Goal: Register for event/course

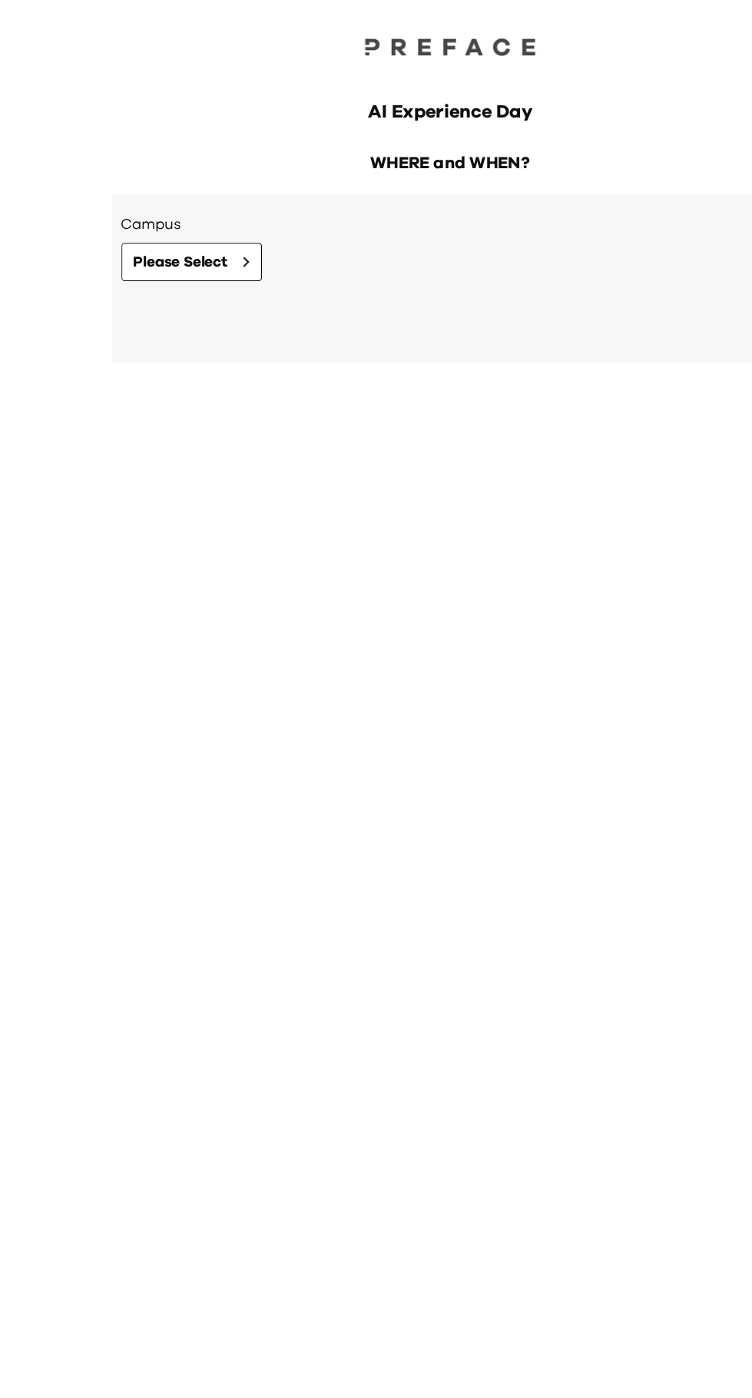
click at [254, 929] on div "AI Experience Day WHERE and WHEN? Campus Please Select -- Select campus first t…" at bounding box center [376, 699] width 752 height 1398
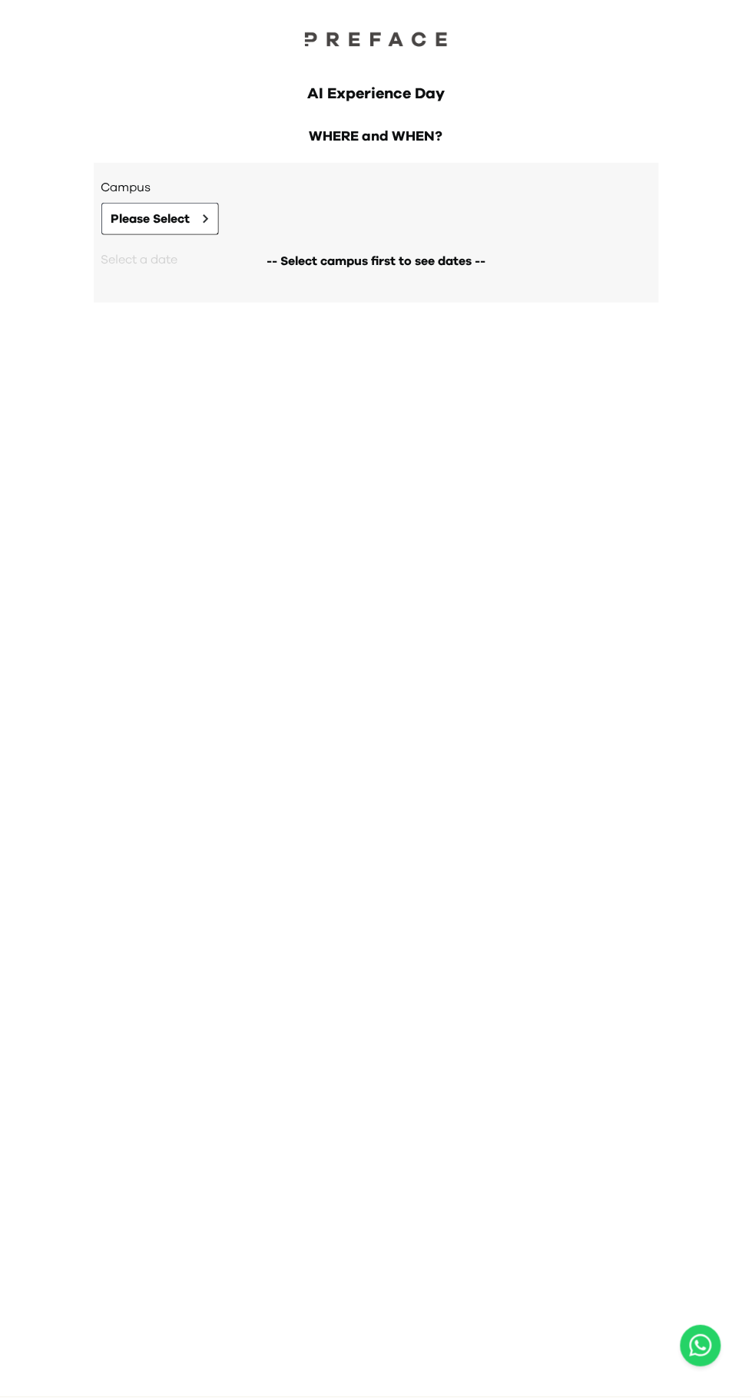
click at [81, 990] on div "AI Experience Day WHERE and WHEN? Campus Please Select -- Select campus first t…" at bounding box center [376, 699] width 752 height 1398
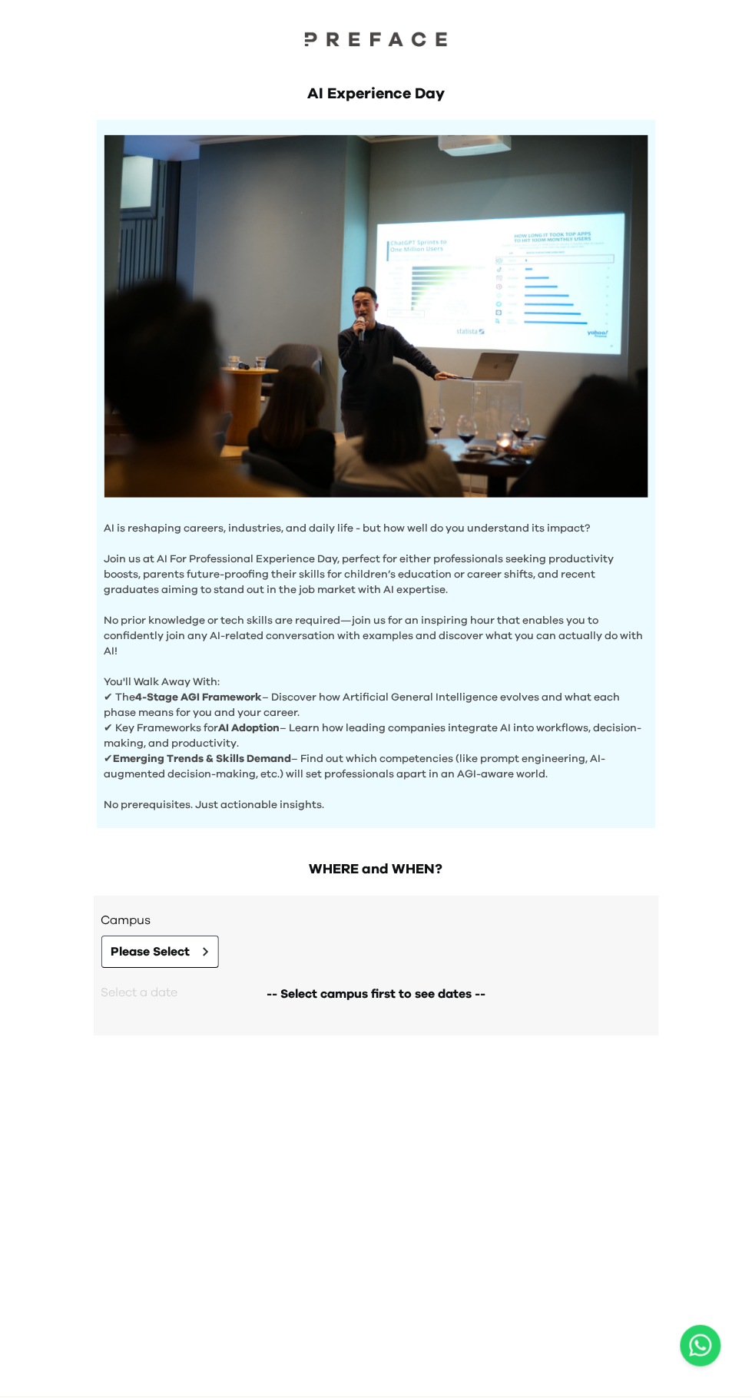
click at [81, 995] on div "WHERE and WHEN? Campus Please Select -- Select campus first to see dates -- Sel…" at bounding box center [376, 955] width 590 height 223
click at [102, 969] on button "Please Select" at bounding box center [160, 952] width 118 height 32
click at [79, 992] on div "AI Experience Day AI is reshaping careers, industries, and daily life - but how…" at bounding box center [376, 699] width 752 height 1398
click at [80, 973] on div "AI Experience Day AI is reshaping careers, industries, and daily life - but how…" at bounding box center [376, 699] width 752 height 1398
click at [80, 996] on div "AI Experience Day AI is reshaping careers, industries, and daily life - but how…" at bounding box center [376, 699] width 752 height 1398
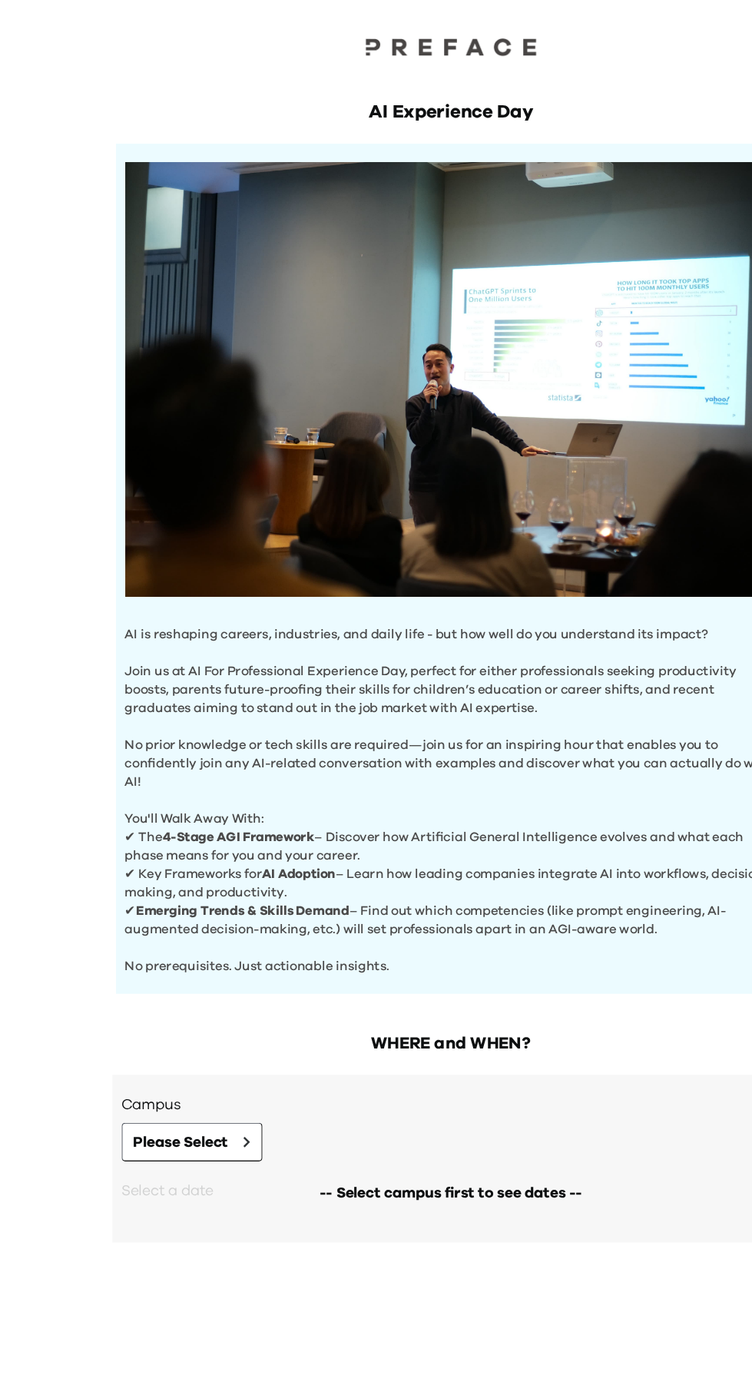
click at [71, 1035] on div "AI Experience Day AI is reshaping careers, industries, and daily life - but how…" at bounding box center [376, 699] width 752 height 1398
click at [66, 830] on div "AI Experience Day AI is reshaping careers, industries, and daily life - but how…" at bounding box center [376, 699] width 752 height 1398
click at [66, 807] on div "AI Experience Day AI is reshaping careers, industries, and daily life - but how…" at bounding box center [376, 699] width 752 height 1398
click at [72, 997] on div "AI Experience Day AI is reshaping careers, industries, and daily life - but how…" at bounding box center [376, 699] width 752 height 1398
click at [66, 806] on div "AI Experience Day AI is reshaping careers, industries, and daily life - but how…" at bounding box center [376, 699] width 752 height 1398
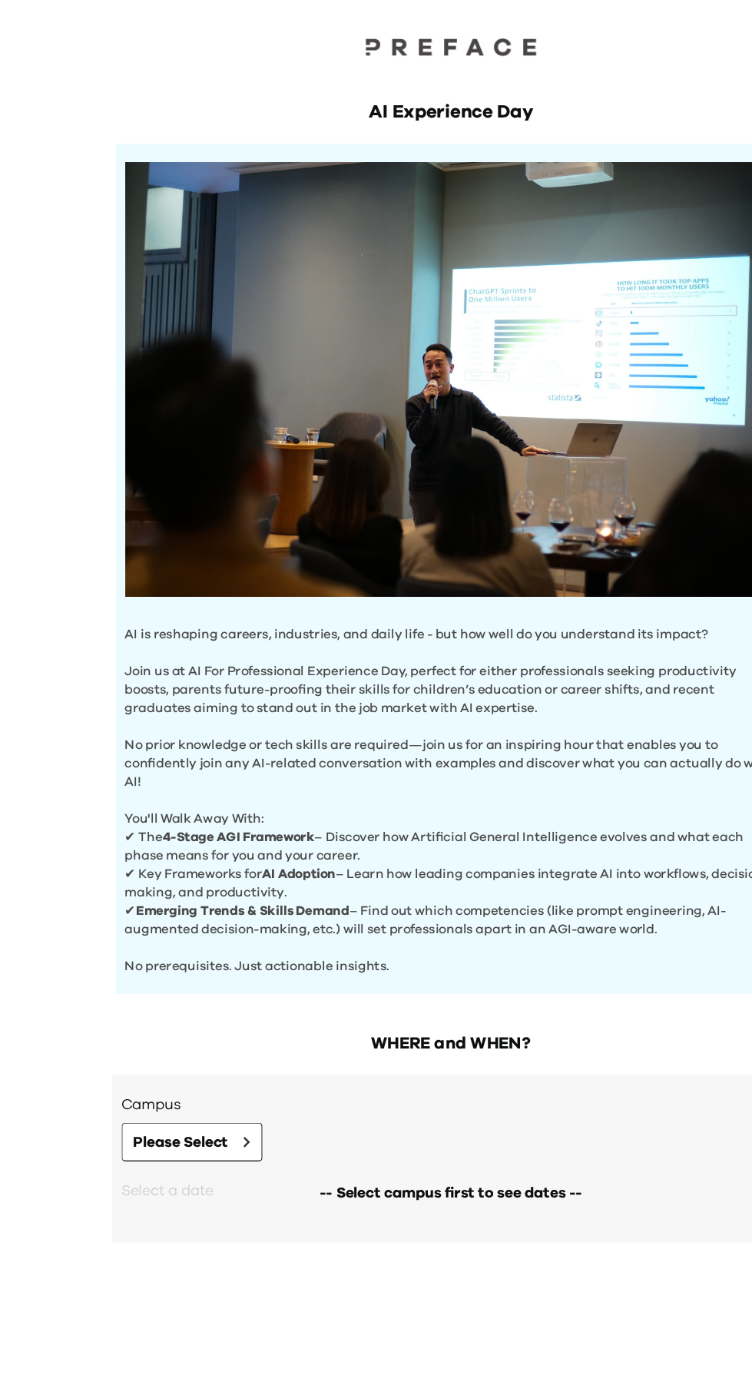
click at [66, 826] on div "AI Experience Day AI is reshaping careers, industries, and daily life - but how…" at bounding box center [376, 699] width 752 height 1398
click at [66, 786] on div "AI Experience Day AI is reshaping careers, industries, and daily life - but how…" at bounding box center [376, 699] width 752 height 1398
click at [66, 829] on div "AI Experience Day AI is reshaping careers, industries, and daily life - but how…" at bounding box center [376, 699] width 752 height 1398
click at [66, 826] on div "AI Experience Day AI is reshaping careers, industries, and daily life - but how…" at bounding box center [376, 699] width 752 height 1398
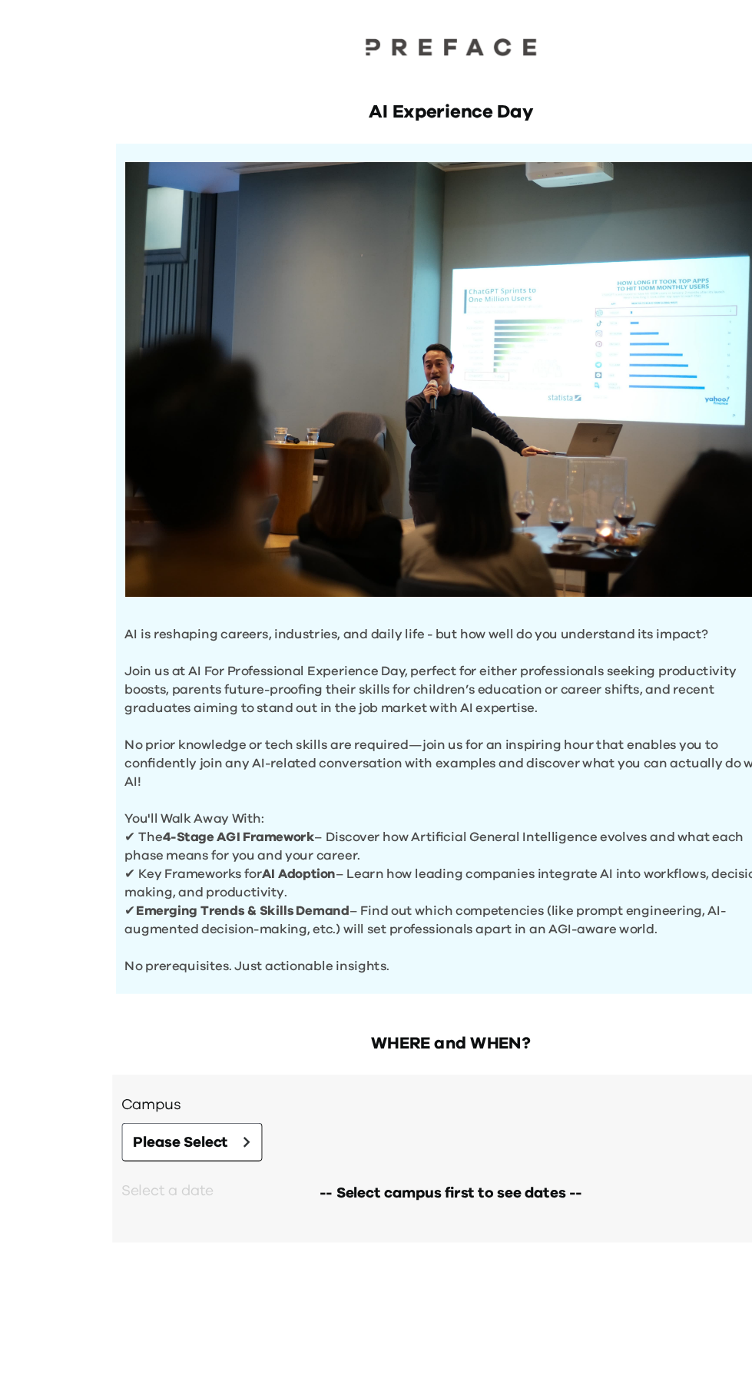
click at [66, 826] on div "AI Experience Day AI is reshaping careers, industries, and daily life - but how…" at bounding box center [376, 699] width 752 height 1398
click at [66, 790] on div "AI Experience Day AI is reshaping careers, industries, and daily life - but how…" at bounding box center [376, 699] width 752 height 1398
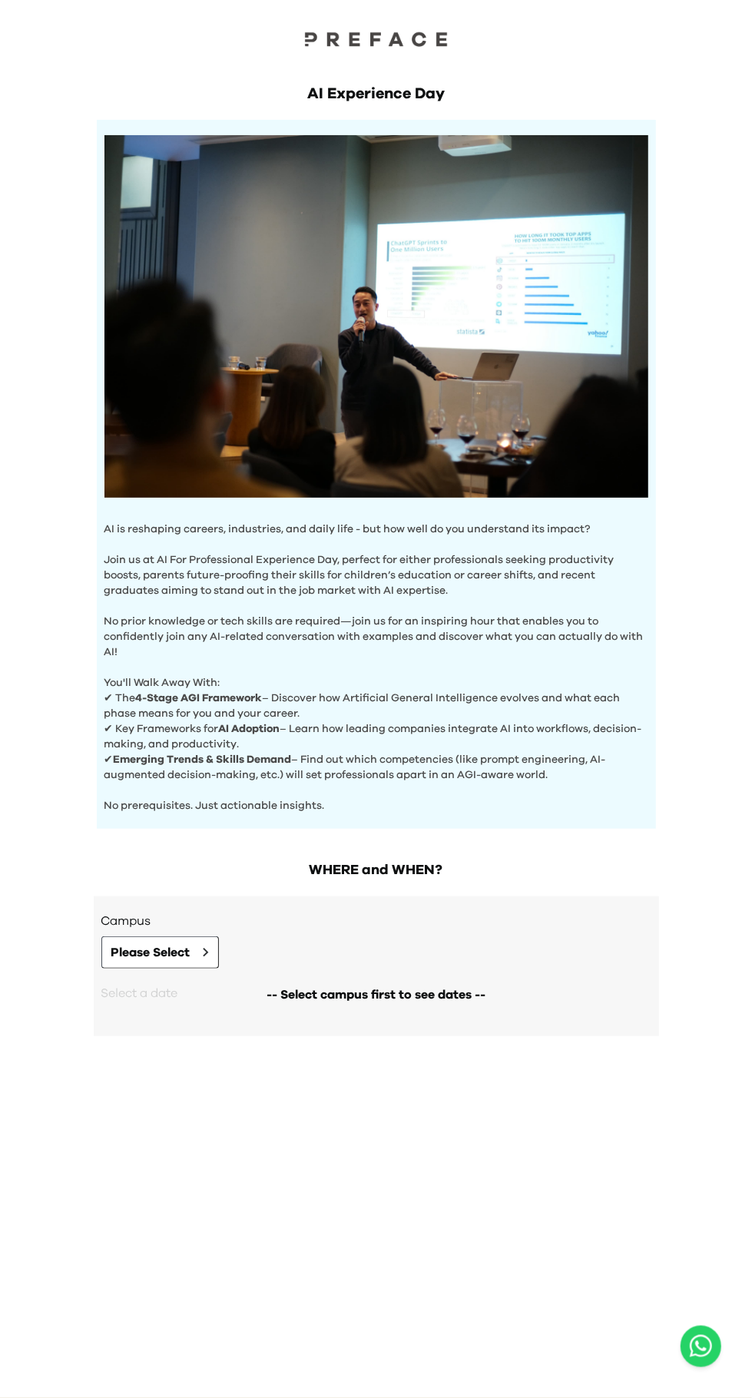
click at [84, 1265] on div "AI Experience Day AI is reshaping careers, industries, and daily life - but how…" at bounding box center [376, 699] width 752 height 1398
click at [81, 1014] on div "WHERE and WHEN? Campus Please Select -- Select campus first to see dates -- Sel…" at bounding box center [376, 955] width 590 height 223
click at [101, 969] on div "Campus Please Select" at bounding box center [376, 940] width 550 height 57
click at [80, 992] on div "AI Experience Day AI is reshaping careers, industries, and daily life - but how…" at bounding box center [376, 699] width 752 height 1398
click at [102, 969] on button "Please Select" at bounding box center [160, 952] width 118 height 32
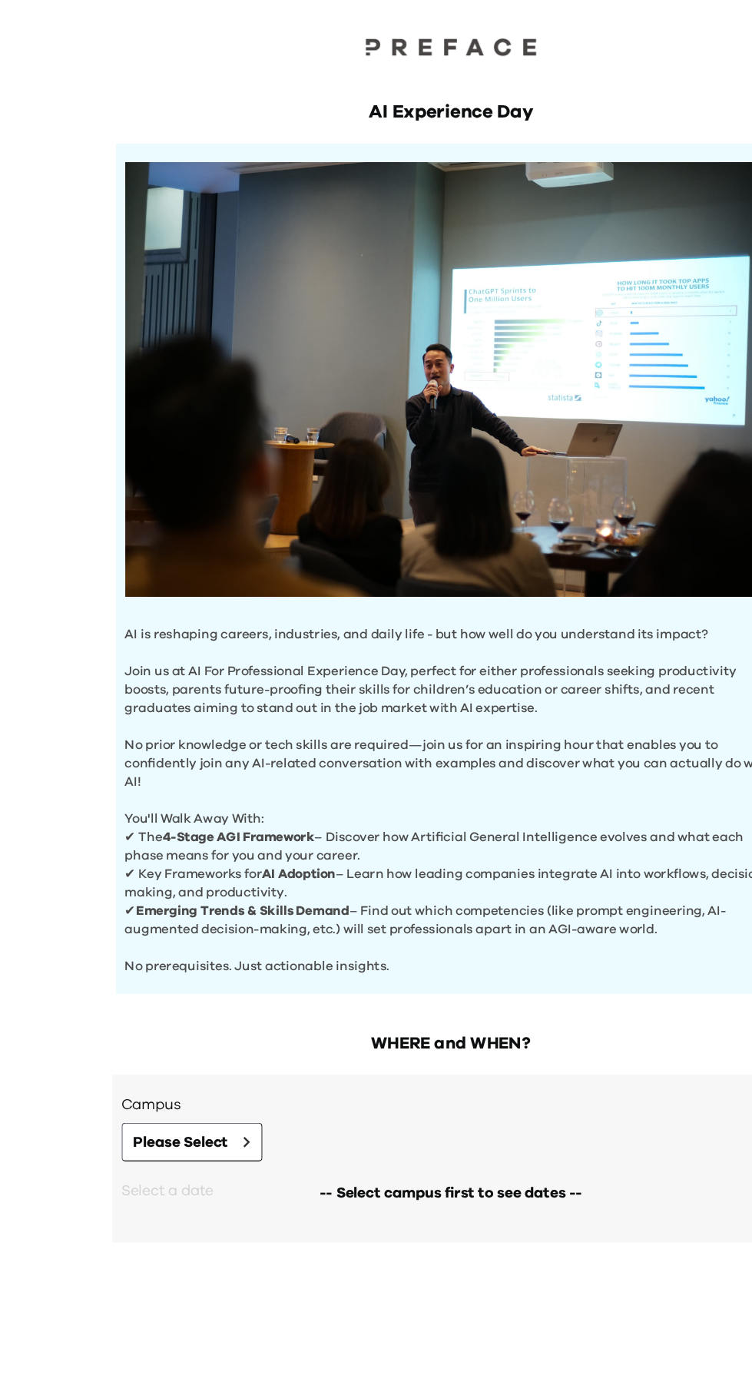
click at [67, 824] on div "AI Experience Day AI is reshaping careers, industries, and daily life - but how…" at bounding box center [376, 699] width 752 height 1398
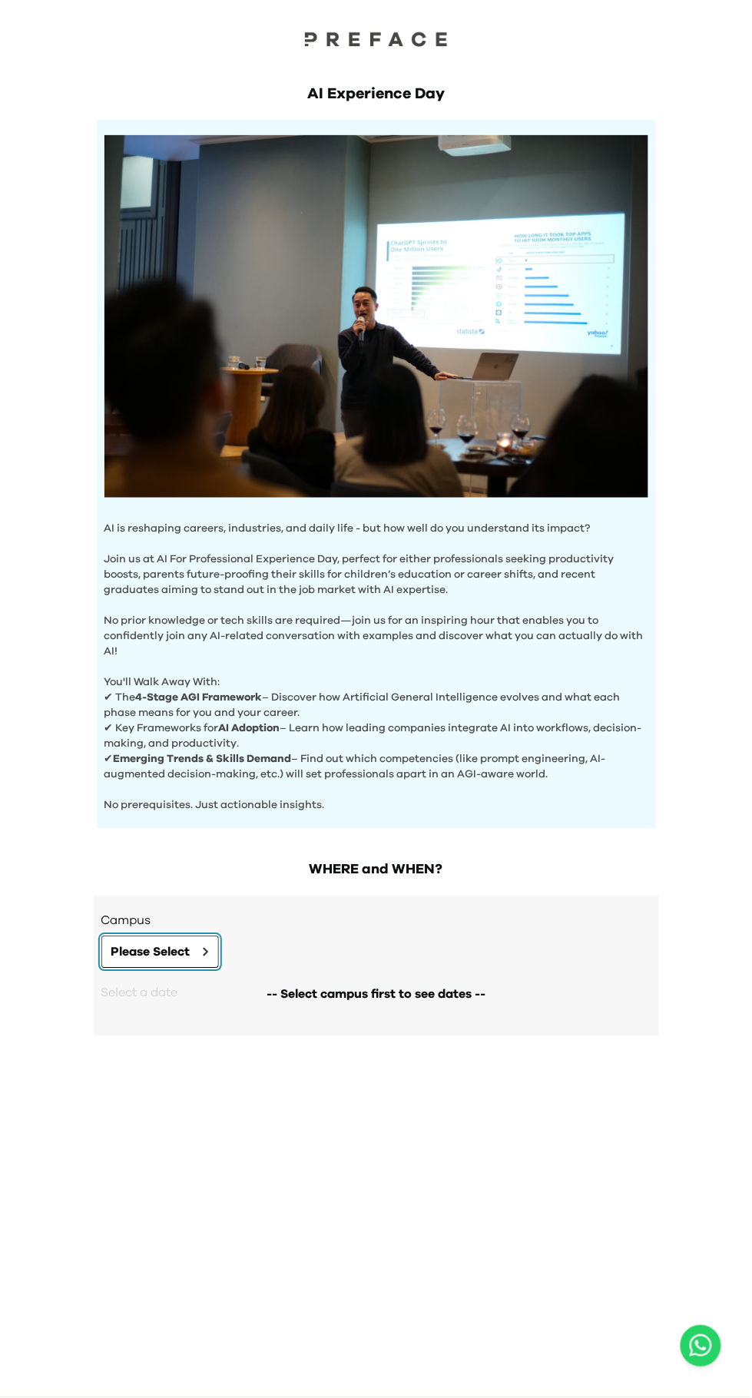
click at [101, 969] on button "Please Select" at bounding box center [160, 952] width 118 height 32
click at [81, 995] on div "Go Back Close Choose a Campus Preface HQ Shop [GEOGRAPHIC_DATA][STREET_ADDRESS]…" at bounding box center [376, 699] width 752 height 1398
click at [81, 1280] on div "AI Experience Day AI is reshaping careers, industries, and daily life - but how…" at bounding box center [376, 699] width 752 height 1398
click at [101, 962] on button "Please Select" at bounding box center [160, 952] width 118 height 32
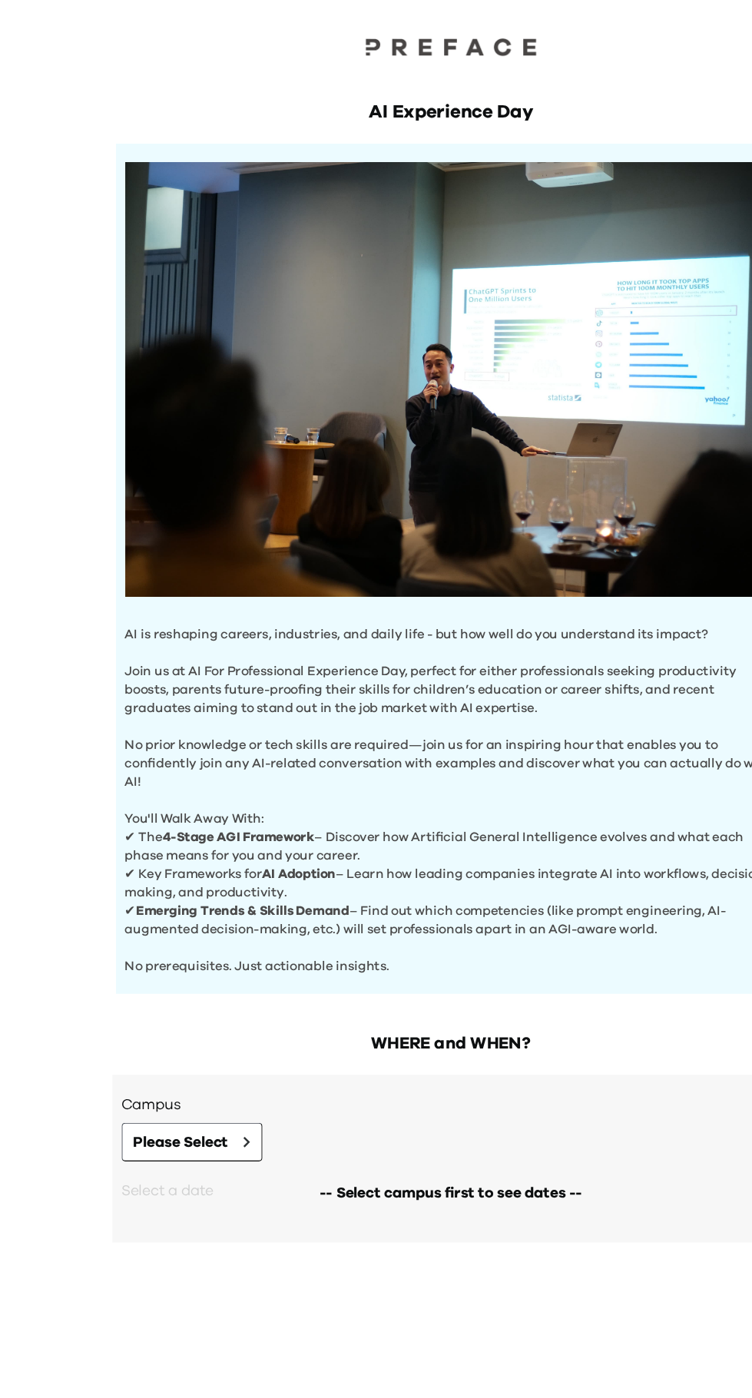
click at [66, 826] on div "AI Experience Day AI is reshaping careers, industries, and daily life - but how…" at bounding box center [376, 699] width 752 height 1398
click at [66, 752] on div "AI Experience Day AI is reshaping careers, industries, and daily life - but how…" at bounding box center [376, 699] width 752 height 1398
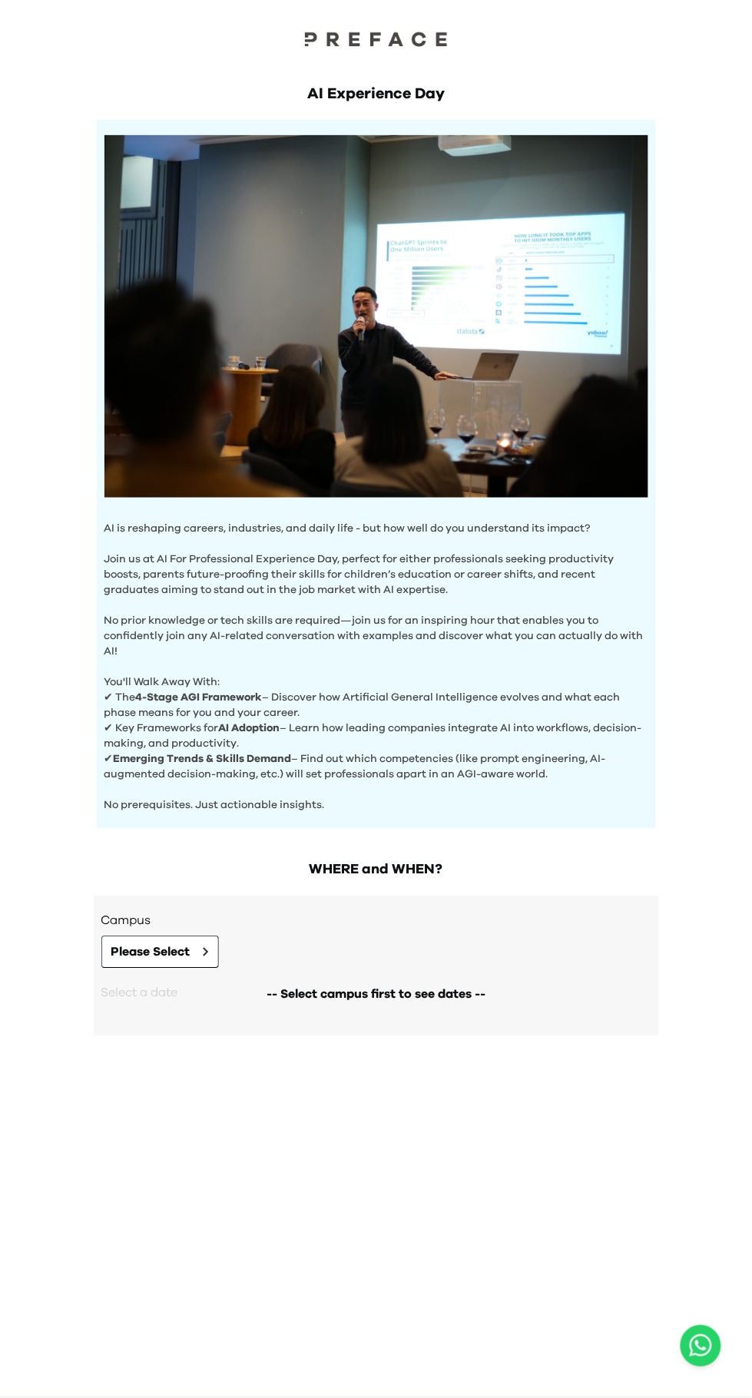
click at [85, 1241] on div "AI Experience Day AI is reshaping careers, industries, and daily life - but how…" at bounding box center [376, 699] width 752 height 1398
click at [80, 897] on div "AI Experience Day AI is reshaping careers, industries, and daily life - but how…" at bounding box center [376, 699] width 752 height 1398
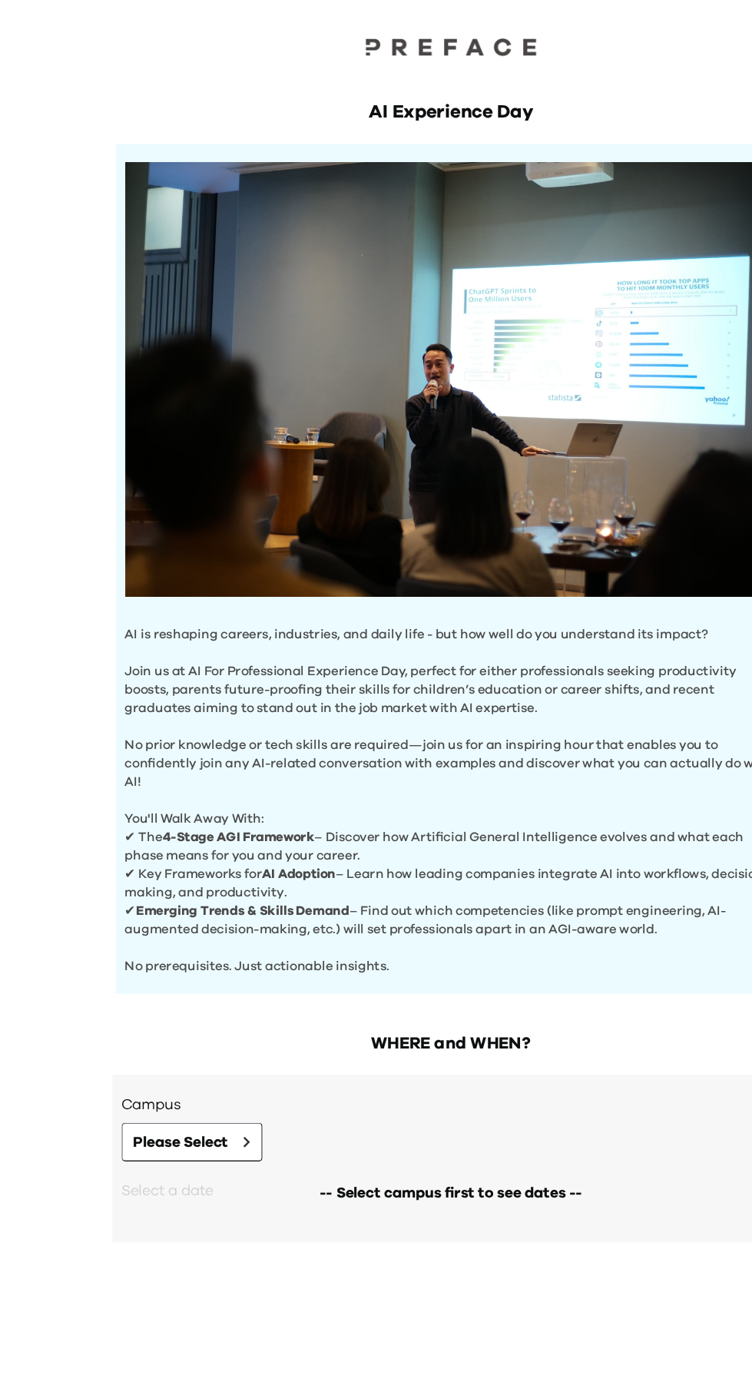
click at [68, 1068] on div "AI Experience Day AI is reshaping careers, industries, and daily life - but how…" at bounding box center [376, 699] width 752 height 1398
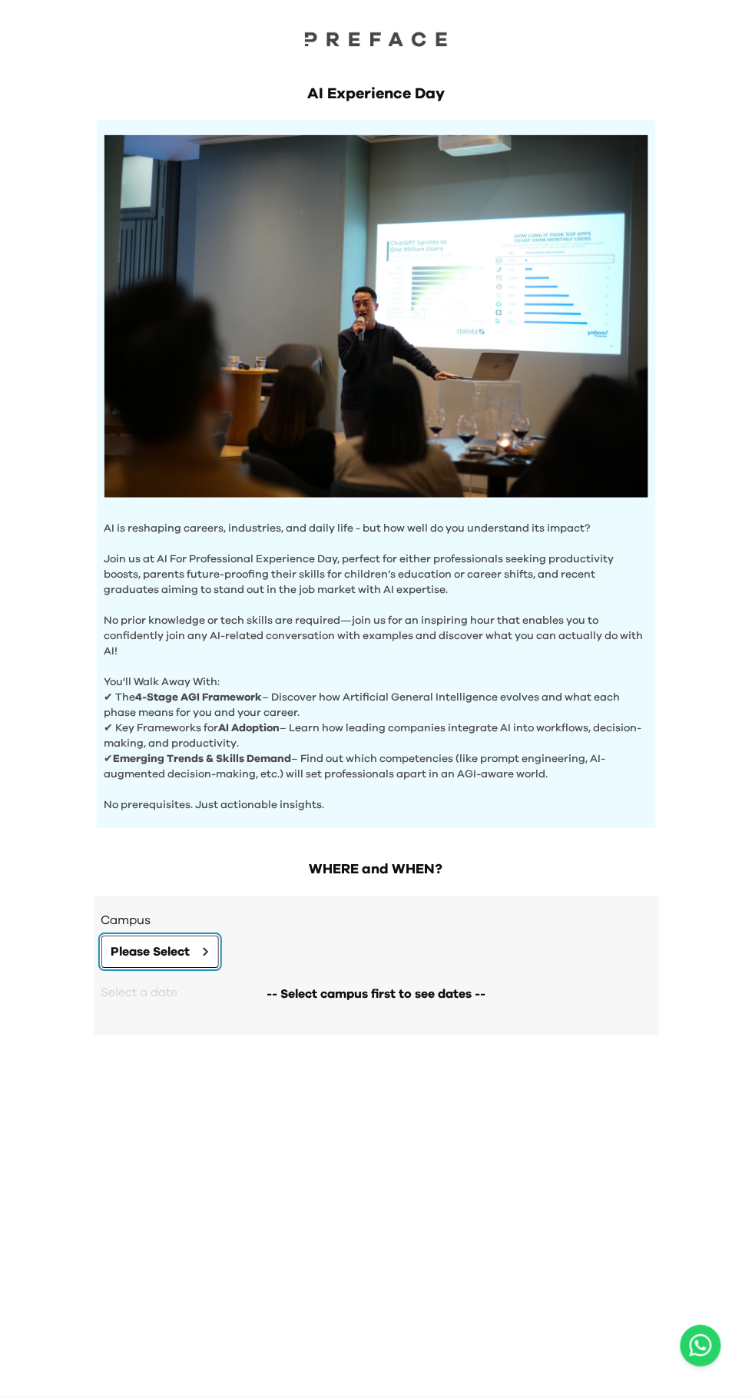
click at [101, 958] on button "Please Select" at bounding box center [160, 952] width 118 height 32
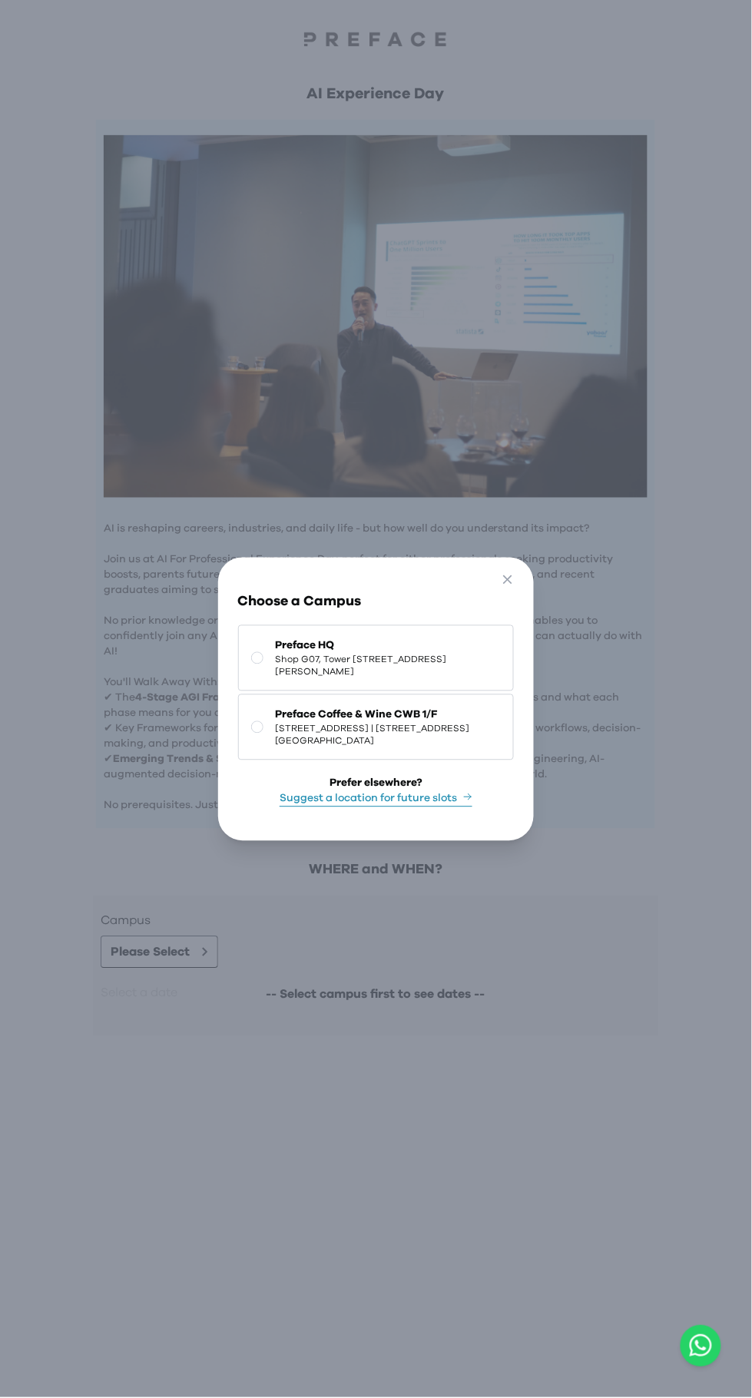
click at [81, 743] on div "Go Back Close Choose a Campus Preface HQ Shop [GEOGRAPHIC_DATA][STREET_ADDRESS]…" at bounding box center [376, 699] width 752 height 1398
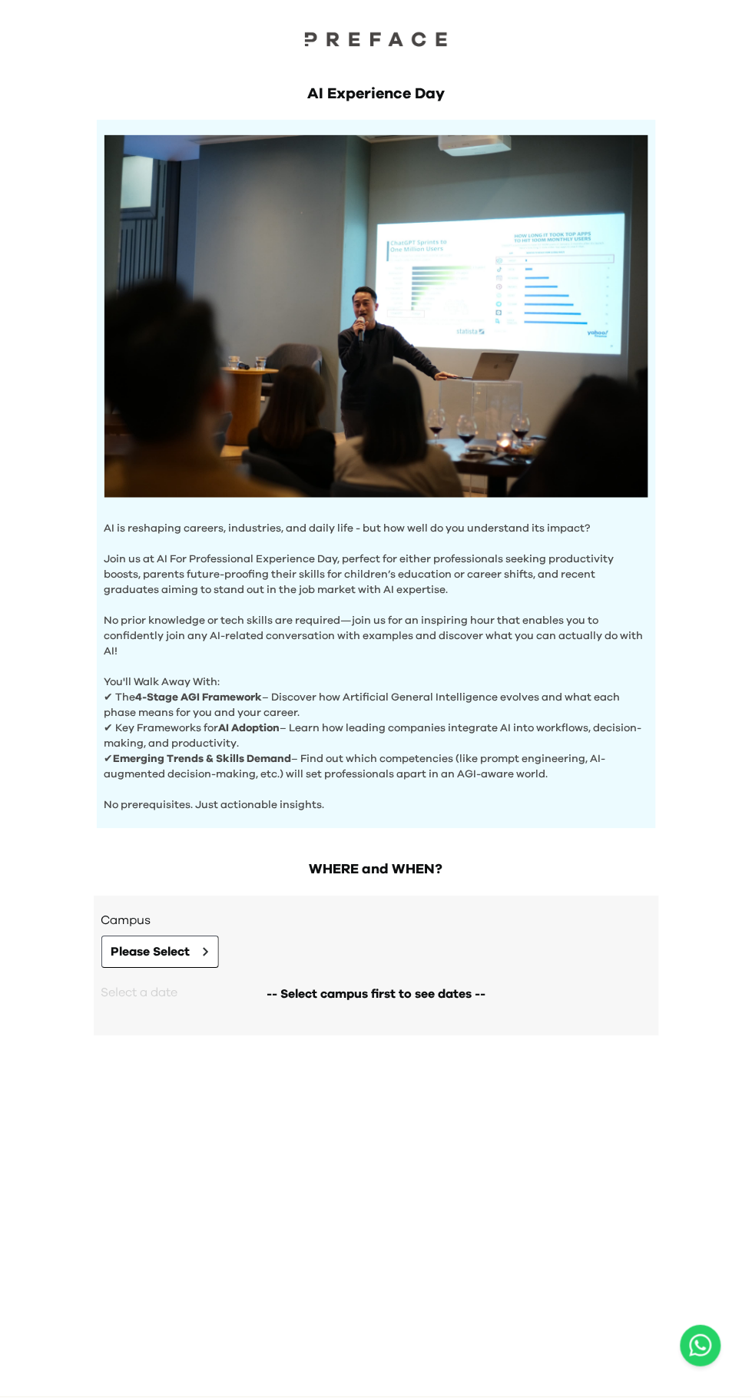
click at [81, 1283] on div "AI Experience Day AI is reshaping careers, industries, and daily life - but how…" at bounding box center [376, 699] width 752 height 1398
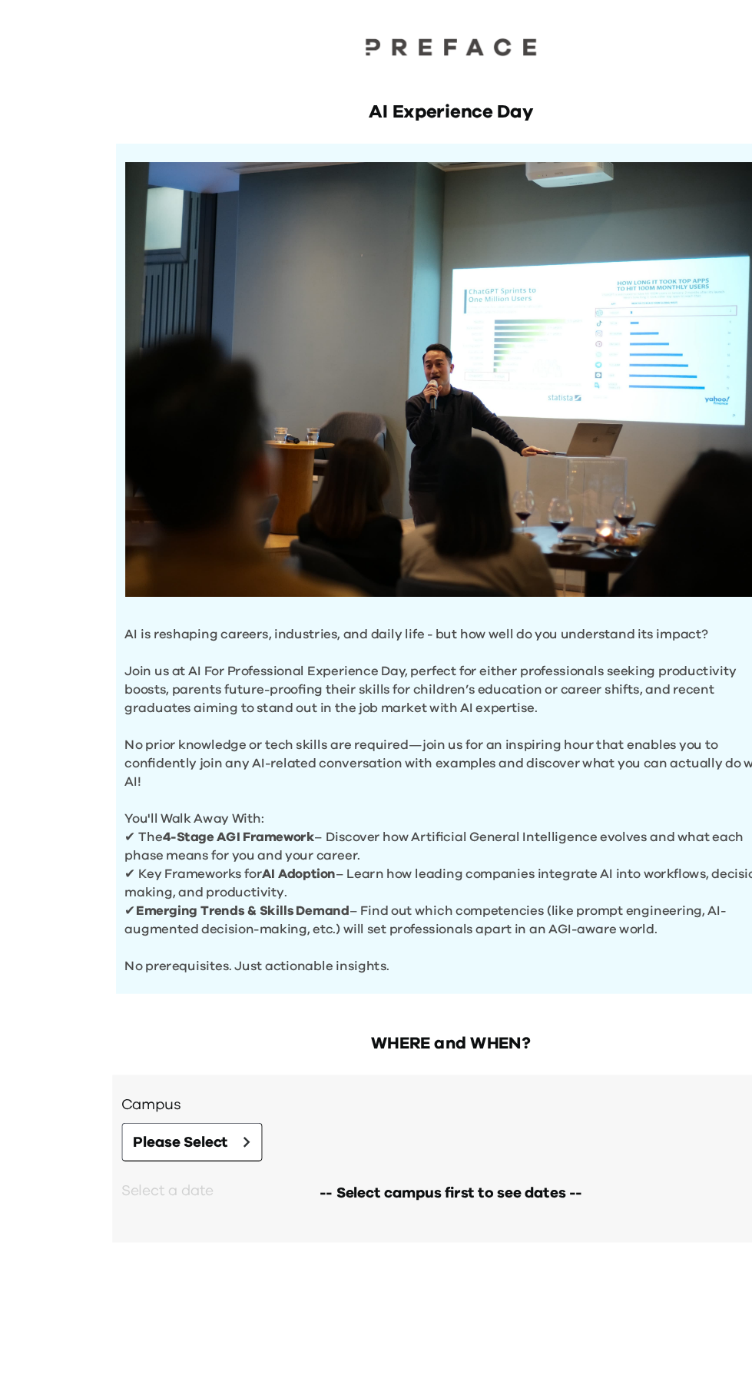
click at [66, 749] on div "AI Experience Day AI is reshaping careers, industries, and daily life - but how…" at bounding box center [376, 699] width 752 height 1398
click at [66, 813] on div "AI Experience Day AI is reshaping careers, industries, and daily life - but how…" at bounding box center [376, 699] width 752 height 1398
click at [70, 1051] on div "AI Experience Day AI is reshaping careers, industries, and daily life - but how…" at bounding box center [376, 699] width 752 height 1398
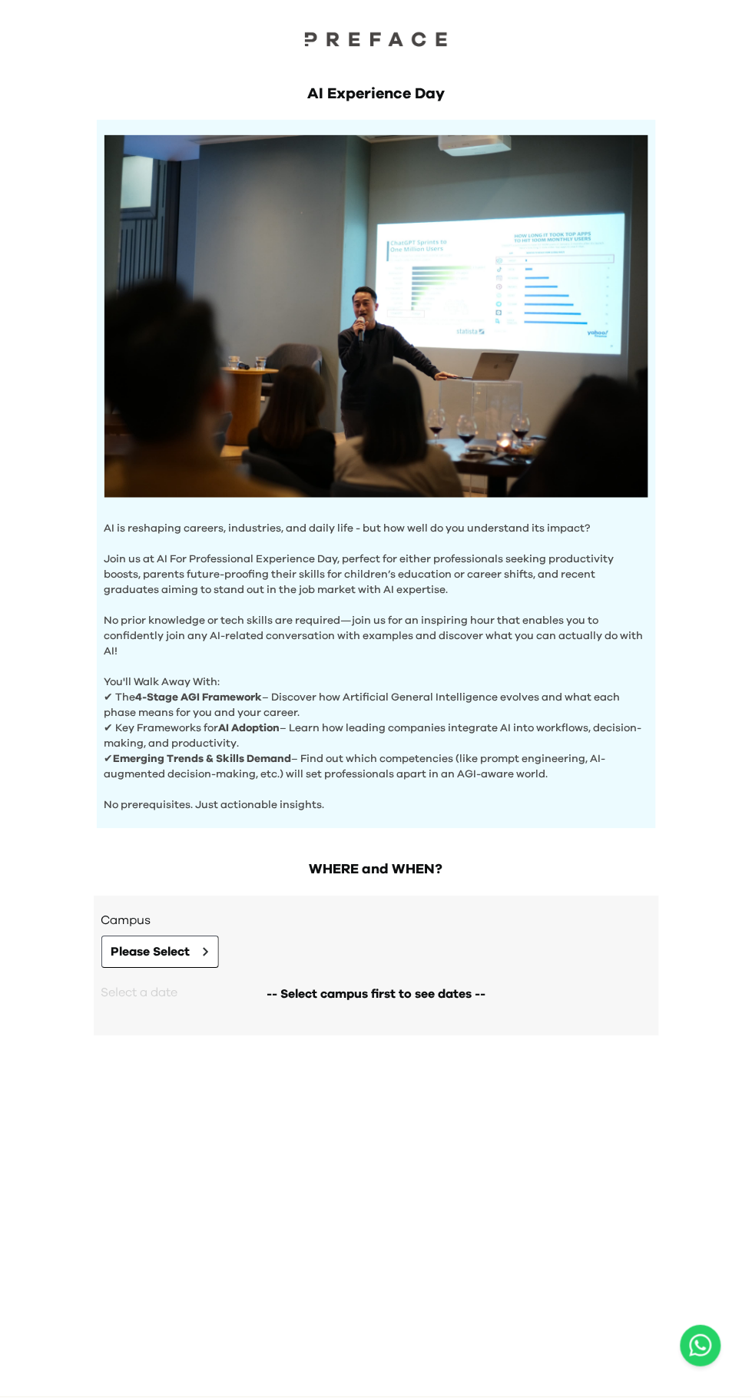
click at [77, 732] on div "AI Experience Day AI is reshaping careers, industries, and daily life - but how…" at bounding box center [376, 699] width 752 height 1398
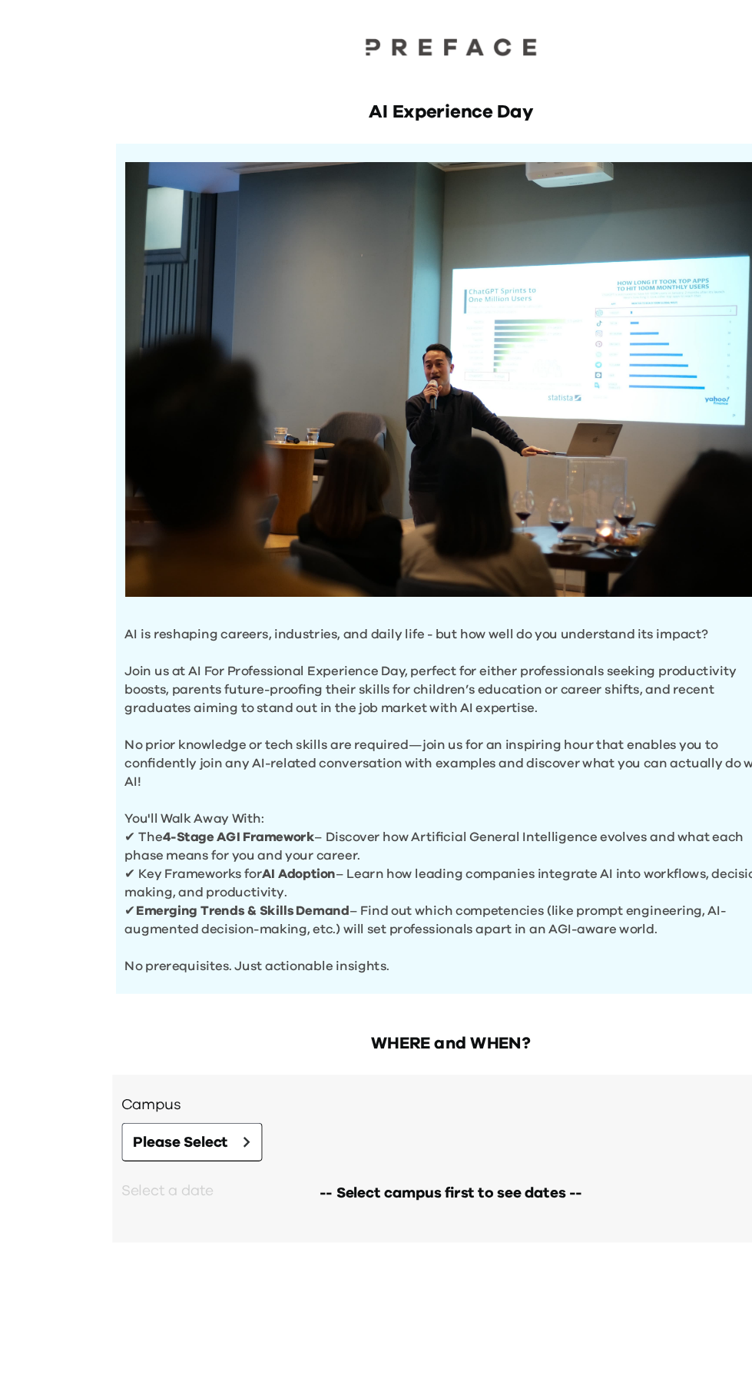
click at [66, 811] on div "AI Experience Day AI is reshaping careers, industries, and daily life - but how…" at bounding box center [376, 699] width 752 height 1398
click at [71, 1036] on div "AI Experience Day AI is reshaping careers, industries, and daily life - but how…" at bounding box center [376, 699] width 752 height 1398
click at [71, 1074] on div "AI Experience Day AI is reshaping careers, industries, and daily life - but how…" at bounding box center [376, 699] width 752 height 1398
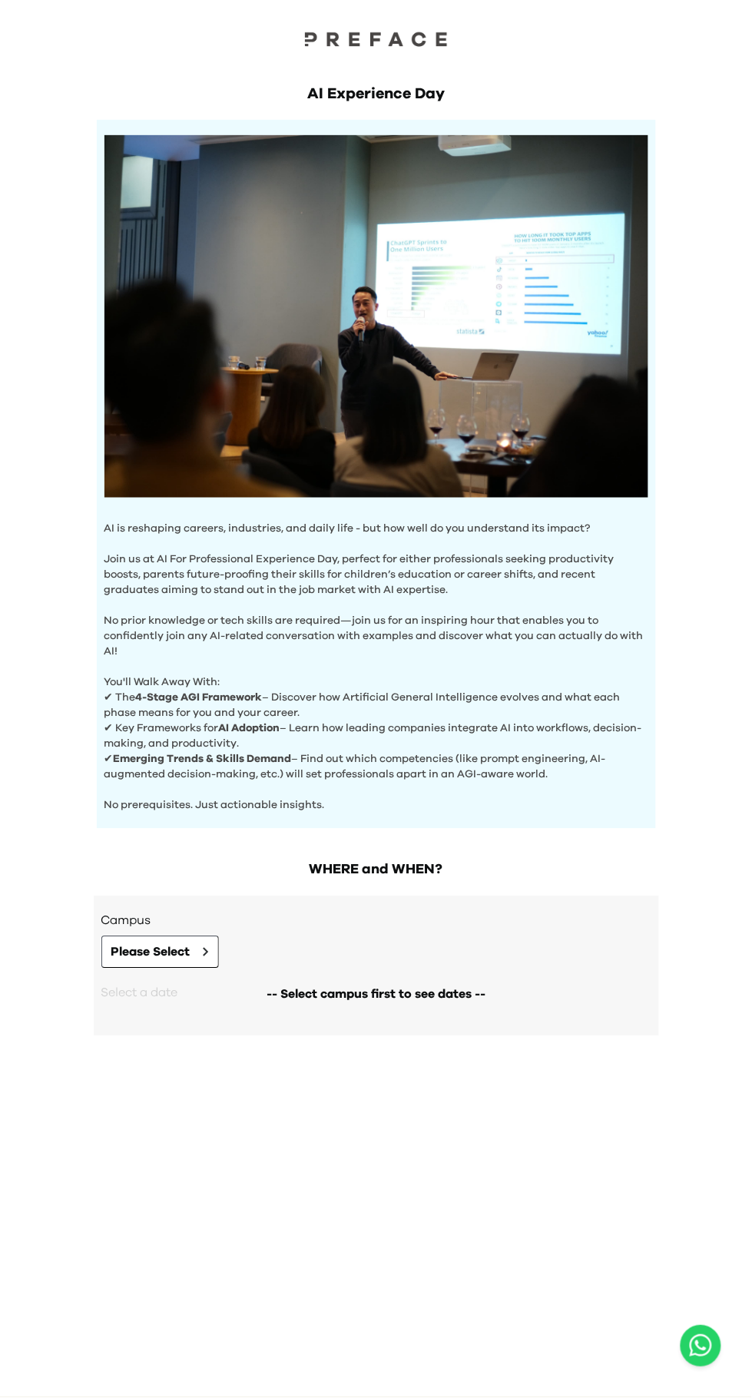
click at [80, 975] on div "AI Experience Day AI is reshaping careers, industries, and daily life - but how…" at bounding box center [376, 699] width 752 height 1398
click at [79, 986] on div "AI Experience Day AI is reshaping careers, industries, and daily life - but how…" at bounding box center [376, 699] width 752 height 1398
click at [80, 993] on div "AI Experience Day AI is reshaping careers, industries, and daily life - but how…" at bounding box center [376, 699] width 752 height 1398
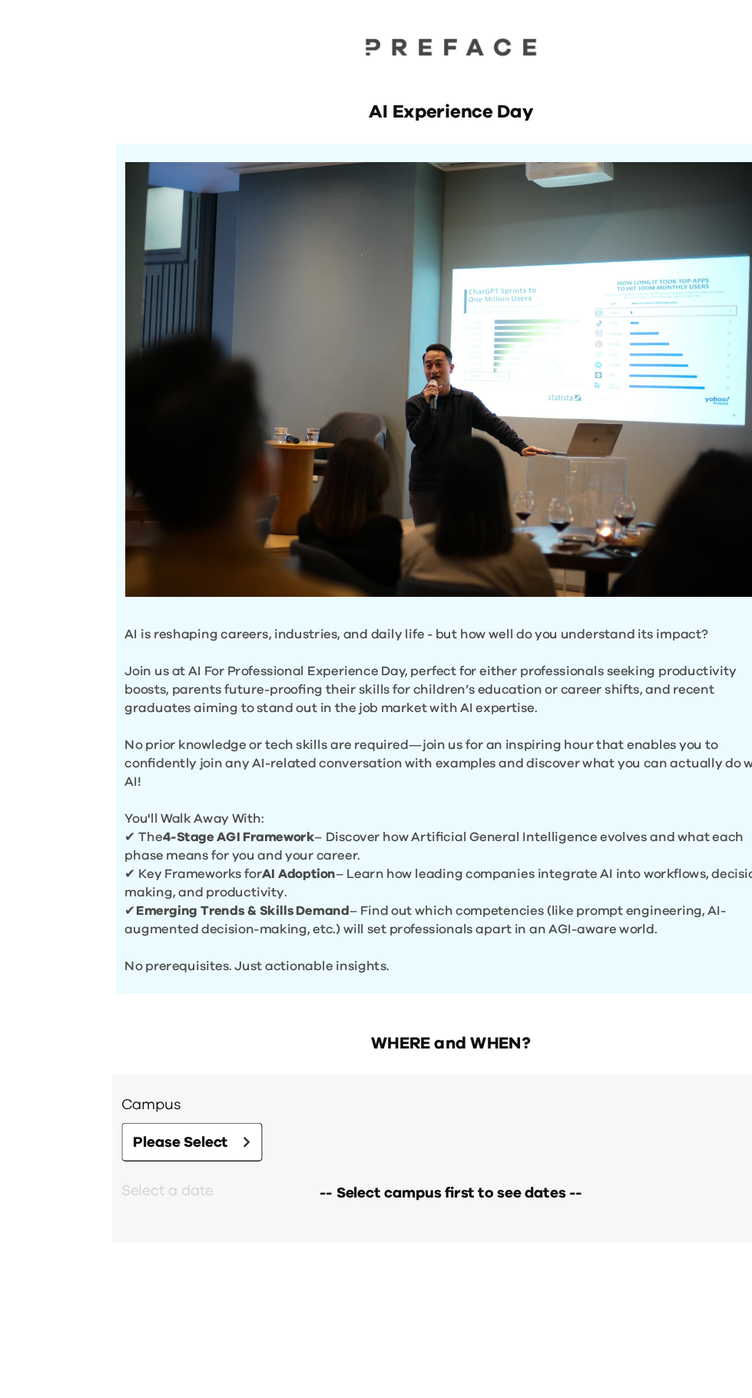
click at [66, 792] on div "AI Experience Day AI is reshaping careers, industries, and daily life - but how…" at bounding box center [376, 699] width 752 height 1398
click at [74, 1038] on div "AI Experience Day AI is reshaping careers, industries, and daily life - but how…" at bounding box center [376, 699] width 752 height 1398
click at [70, 983] on div "AI Experience Day AI is reshaping careers, industries, and daily life - but how…" at bounding box center [376, 699] width 752 height 1398
click at [66, 749] on div "AI Experience Day AI is reshaping careers, industries, and daily life - but how…" at bounding box center [376, 699] width 752 height 1398
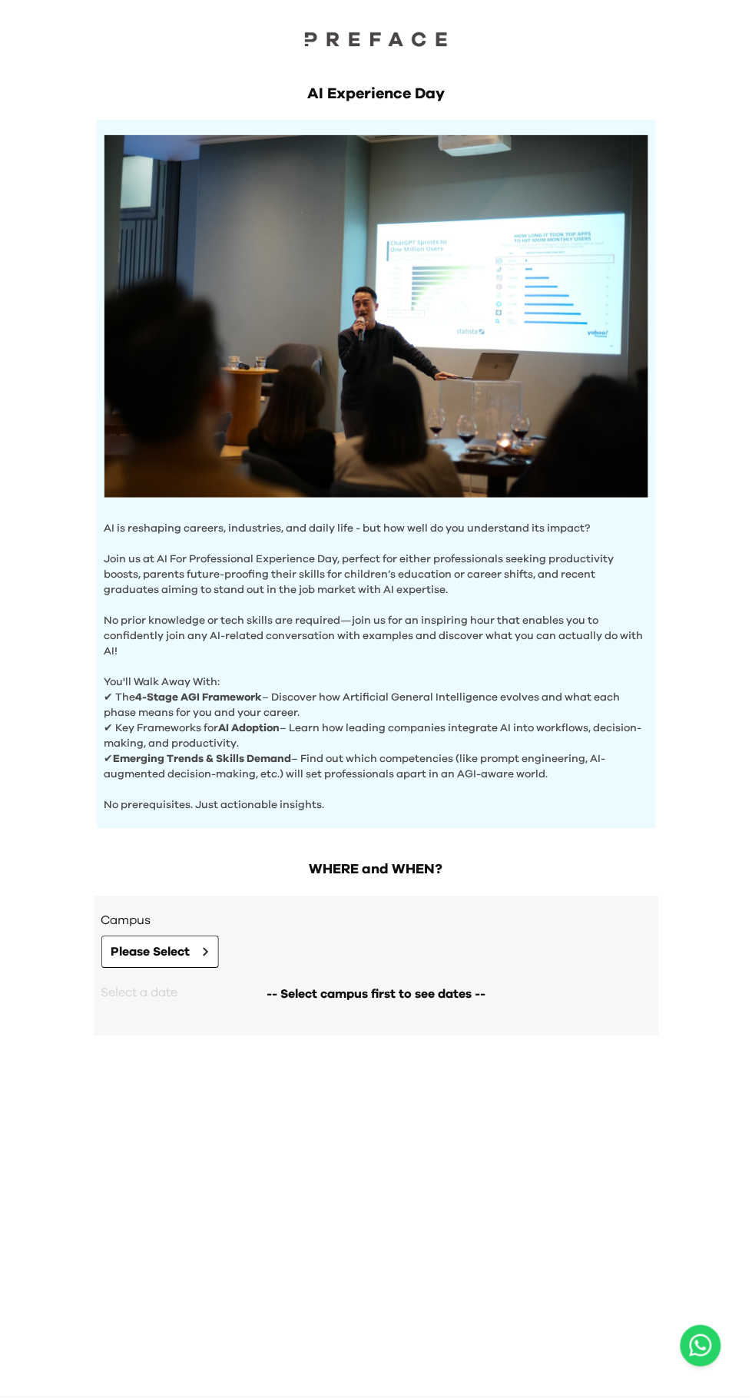
click at [79, 898] on div "AI Experience Day AI is reshaping careers, industries, and daily life - but how…" at bounding box center [376, 699] width 752 height 1398
click at [101, 968] on button "Please Select" at bounding box center [160, 952] width 118 height 32
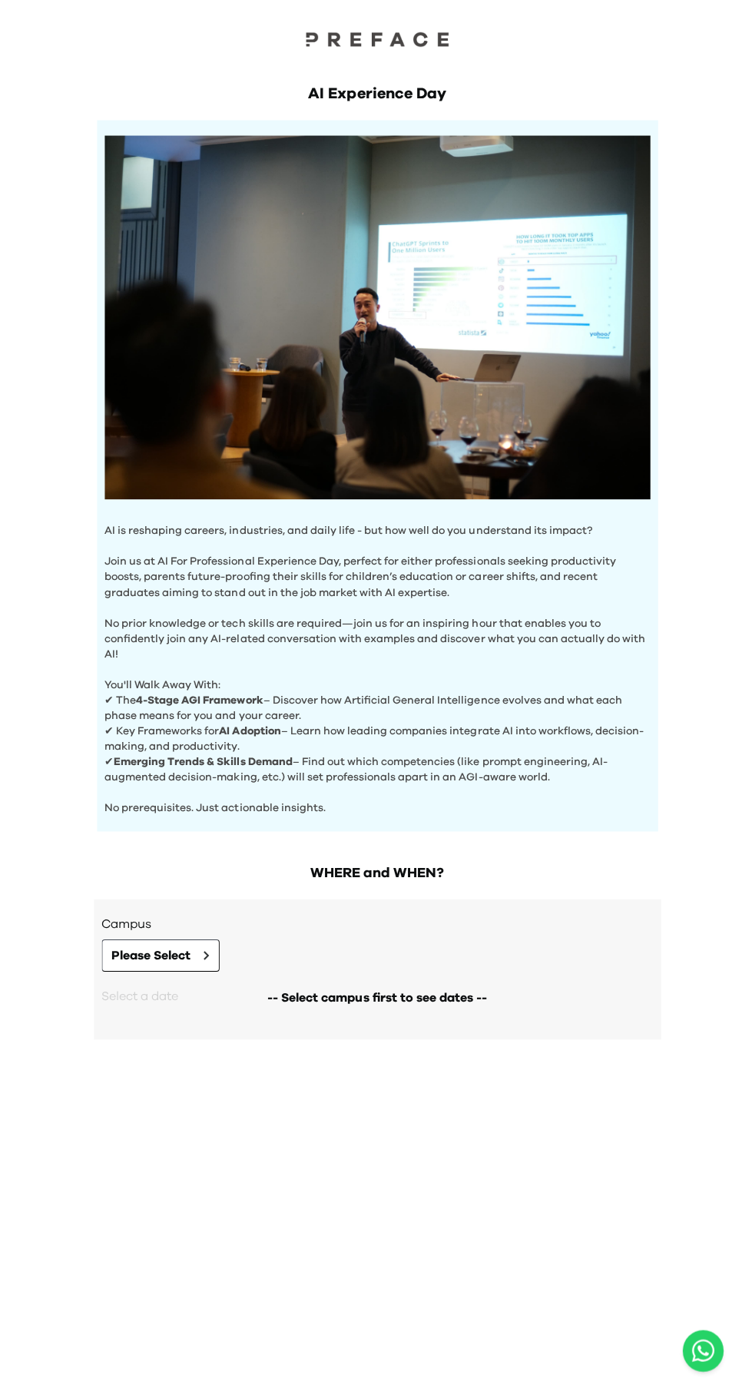
click at [81, 1283] on div "AI Experience Day AI is reshaping careers, industries, and daily life - but how…" at bounding box center [376, 699] width 752 height 1398
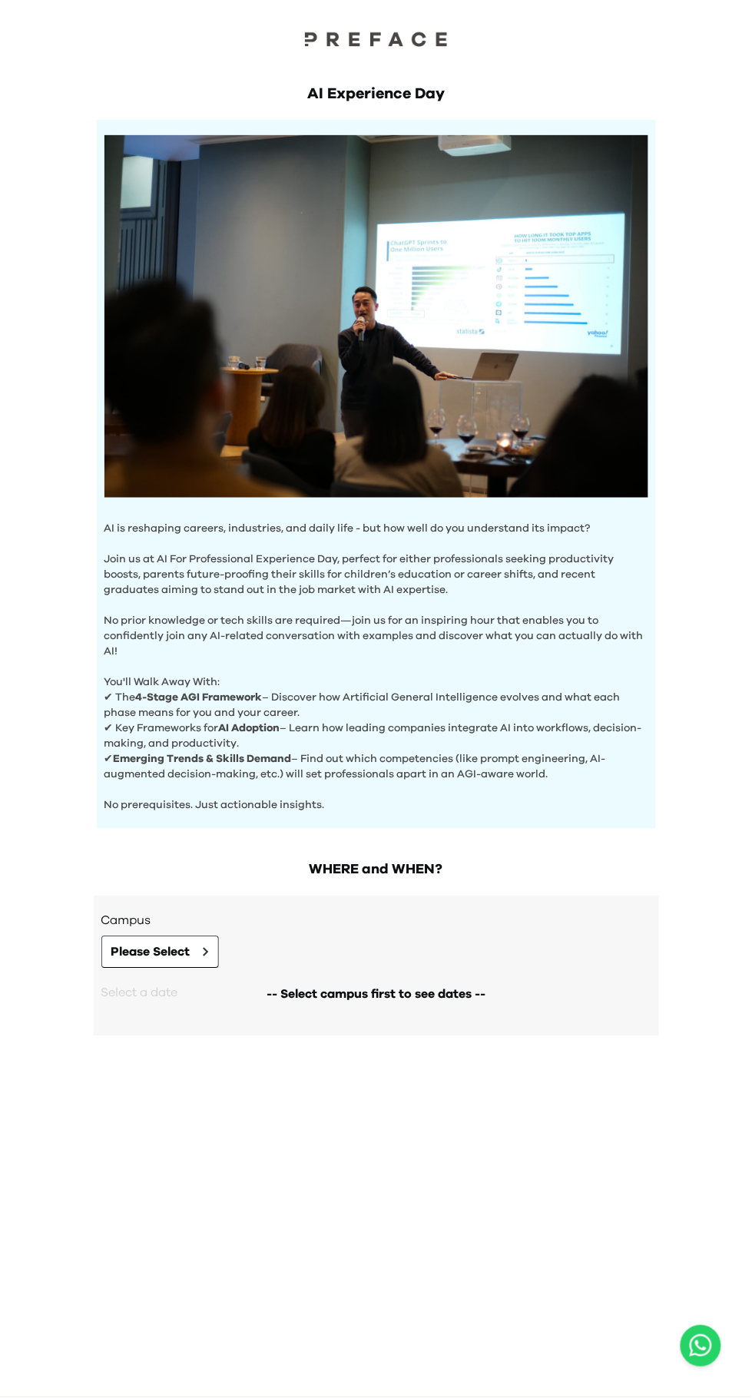
click at [81, 740] on div "AI Experience Day AI is reshaping careers, industries, and daily life - but how…" at bounding box center [376, 440] width 590 height 777
click at [80, 993] on div "AI Experience Day AI is reshaping careers, industries, and daily life - but how…" at bounding box center [376, 699] width 752 height 1398
click at [86, 1241] on div "AI Experience Day AI is reshaping careers, industries, and daily life - but how…" at bounding box center [376, 699] width 752 height 1398
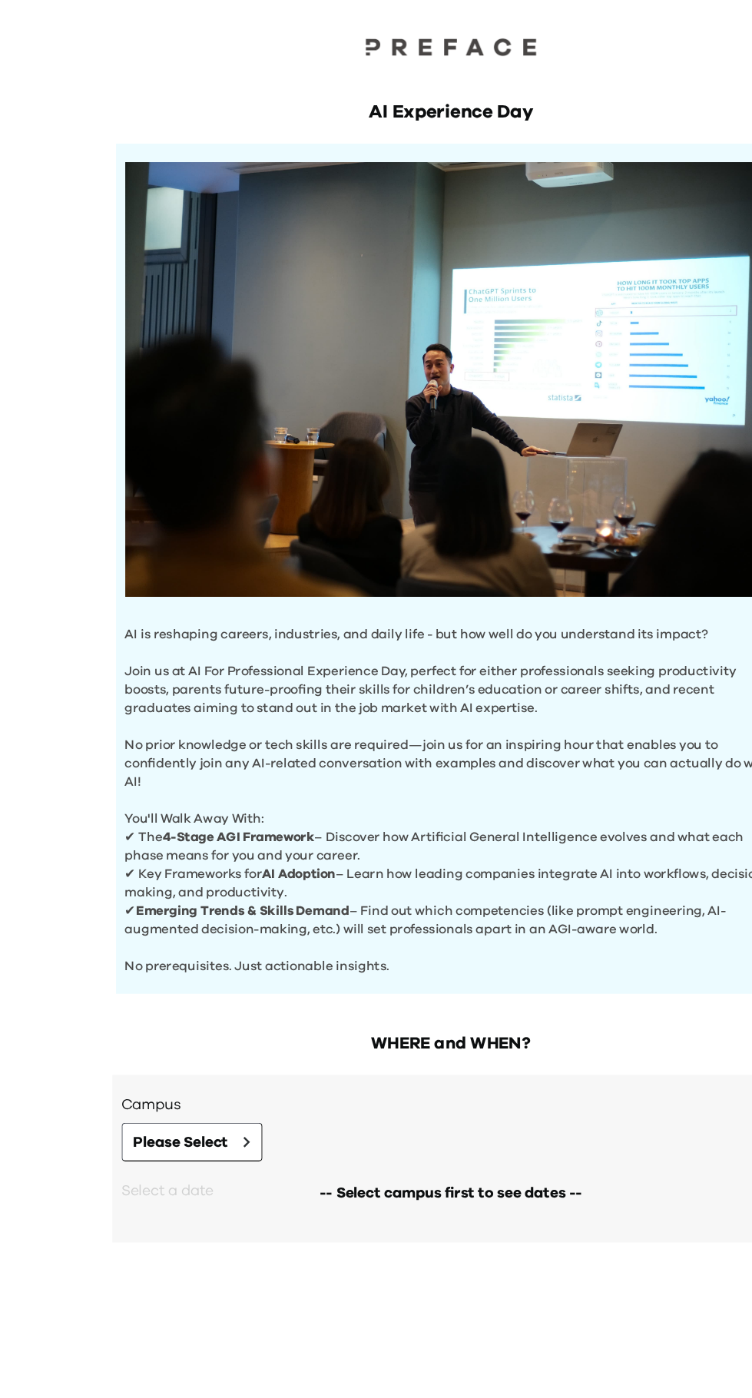
click at [66, 826] on div "AI Experience Day AI is reshaping careers, industries, and daily life - but how…" at bounding box center [376, 699] width 752 height 1398
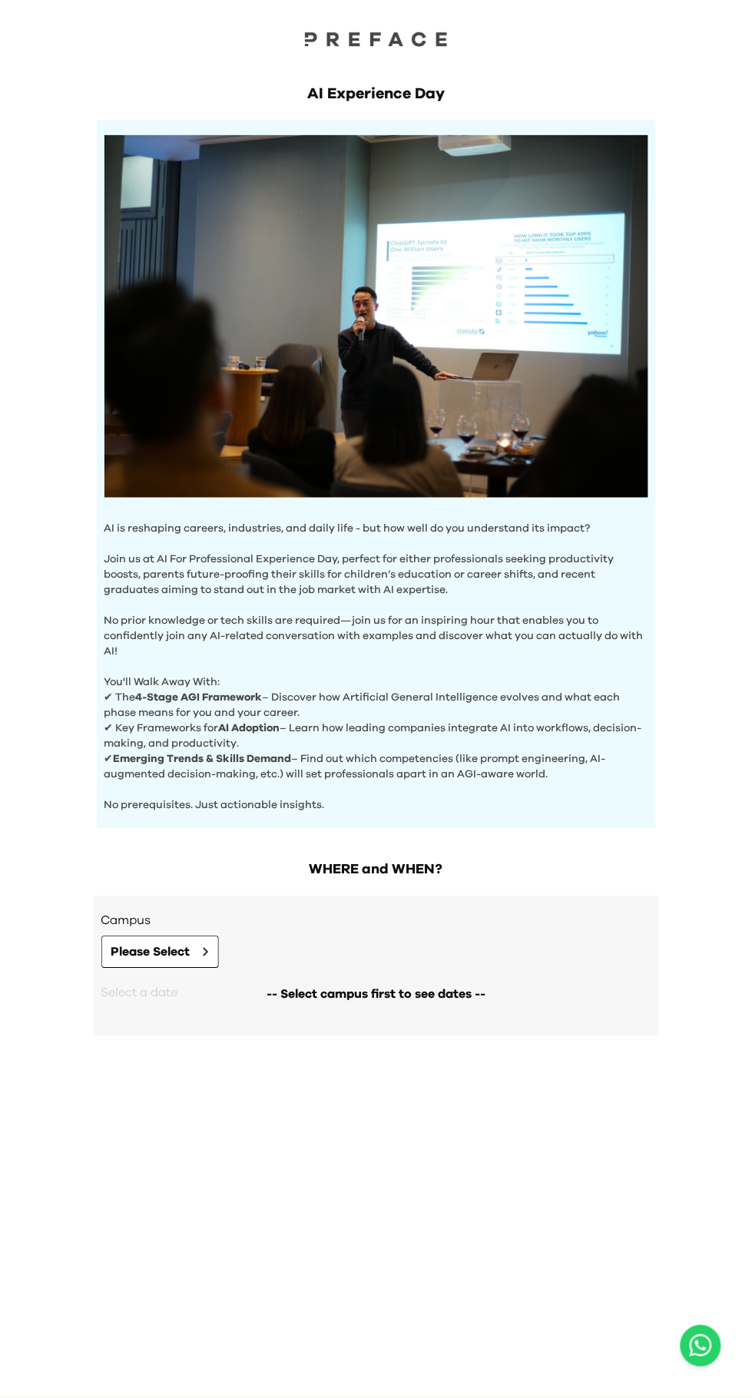
click at [81, 1100] on div "AI Experience Day AI is reshaping careers, industries, and daily life - but how…" at bounding box center [376, 699] width 752 height 1398
click at [101, 969] on button "Please Select" at bounding box center [160, 952] width 118 height 32
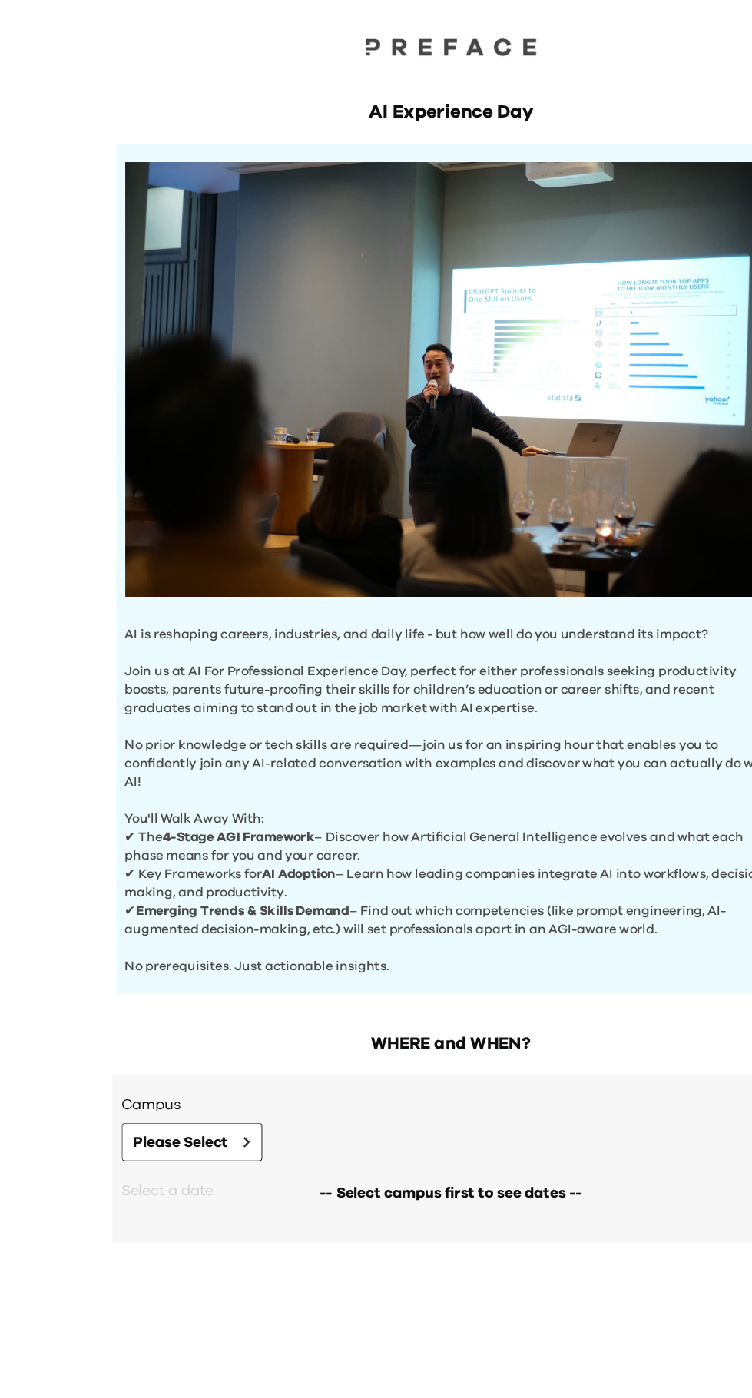
click at [66, 935] on div "AI Experience Day AI is reshaping careers, industries, and daily life - but how…" at bounding box center [376, 699] width 752 height 1398
click at [66, 826] on div "AI Experience Day AI is reshaping careers, industries, and daily life - but how…" at bounding box center [376, 699] width 752 height 1398
click at [66, 824] on div "AI Experience Day AI is reshaping careers, industries, and daily life - but how…" at bounding box center [376, 699] width 752 height 1398
click at [72, 1085] on div "AI Experience Day AI is reshaping careers, industries, and daily life - but how…" at bounding box center [376, 699] width 752 height 1398
click at [70, 1036] on div "AI Experience Day AI is reshaping careers, industries, and daily life - but how…" at bounding box center [376, 699] width 752 height 1398
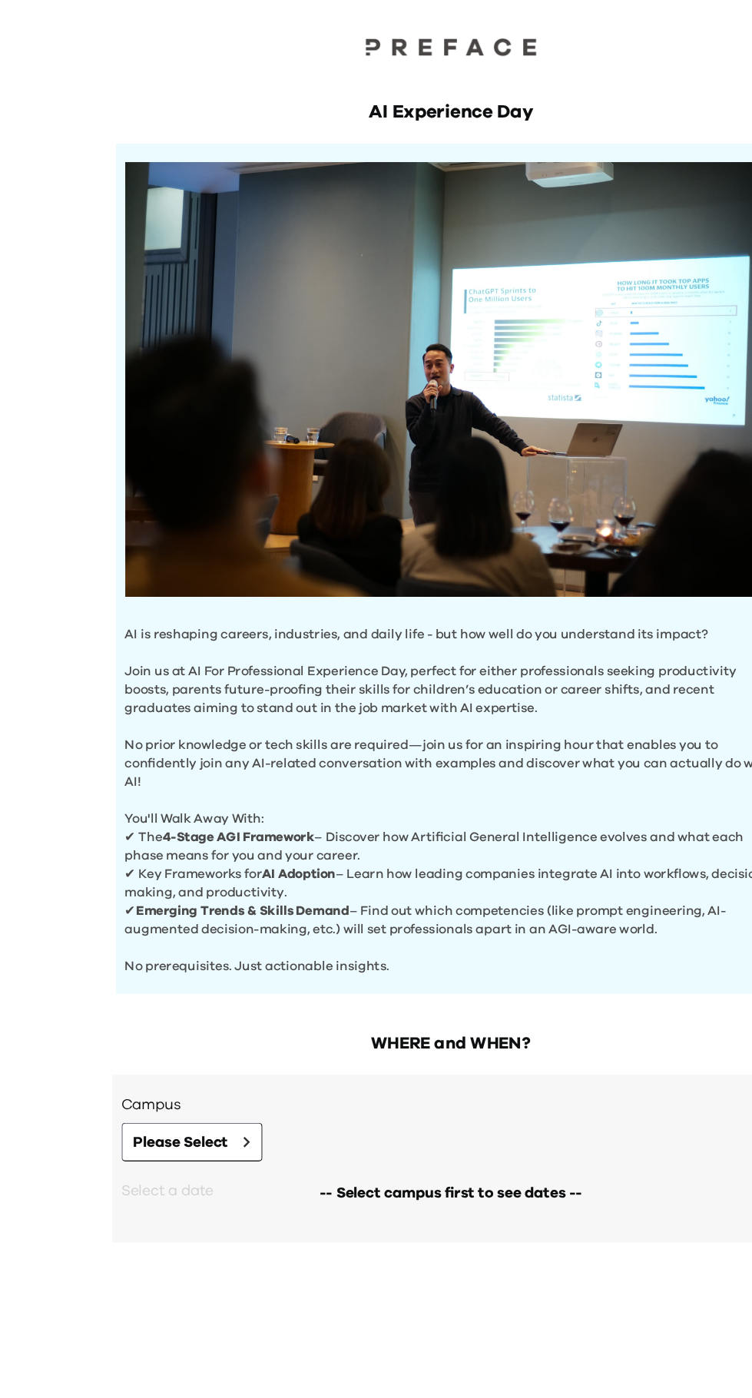
click at [70, 1034] on div "AI Experience Day AI is reshaping careers, industries, and daily life - but how…" at bounding box center [376, 699] width 752 height 1398
click at [72, 1036] on div "AI Experience Day AI is reshaping careers, industries, and daily life - but how…" at bounding box center [376, 699] width 752 height 1398
click at [66, 825] on div "AI Experience Day AI is reshaping careers, industries, and daily life - but how…" at bounding box center [376, 699] width 752 height 1398
click at [66, 805] on div "AI Experience Day AI is reshaping careers, industries, and daily life - but how…" at bounding box center [376, 699] width 752 height 1398
click at [72, 995] on div "AI Experience Day AI is reshaping careers, industries, and daily life - but how…" at bounding box center [376, 699] width 752 height 1398
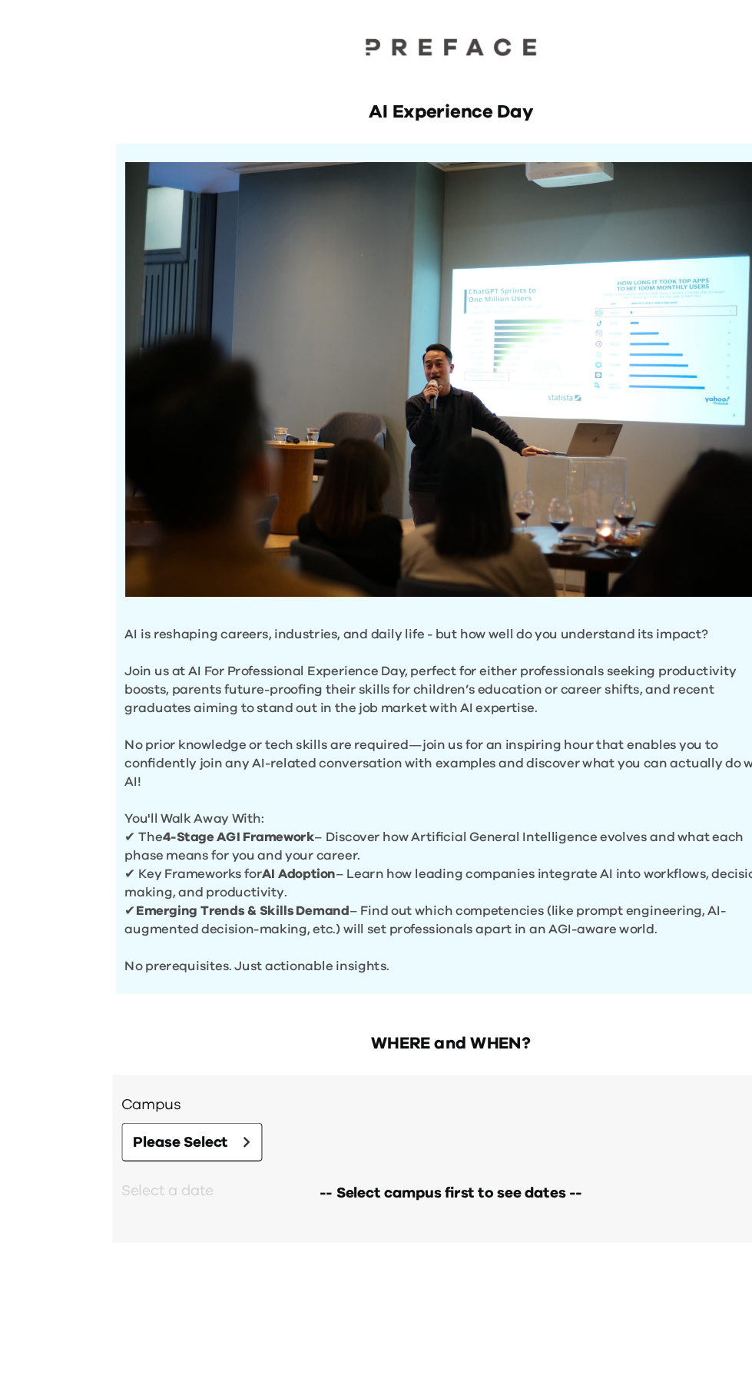
click at [71, 1073] on div "AI Experience Day AI is reshaping careers, industries, and daily life - but how…" at bounding box center [376, 699] width 752 height 1398
click at [66, 825] on div "AI Experience Day AI is reshaping careers, industries, and daily life - but how…" at bounding box center [376, 699] width 752 height 1398
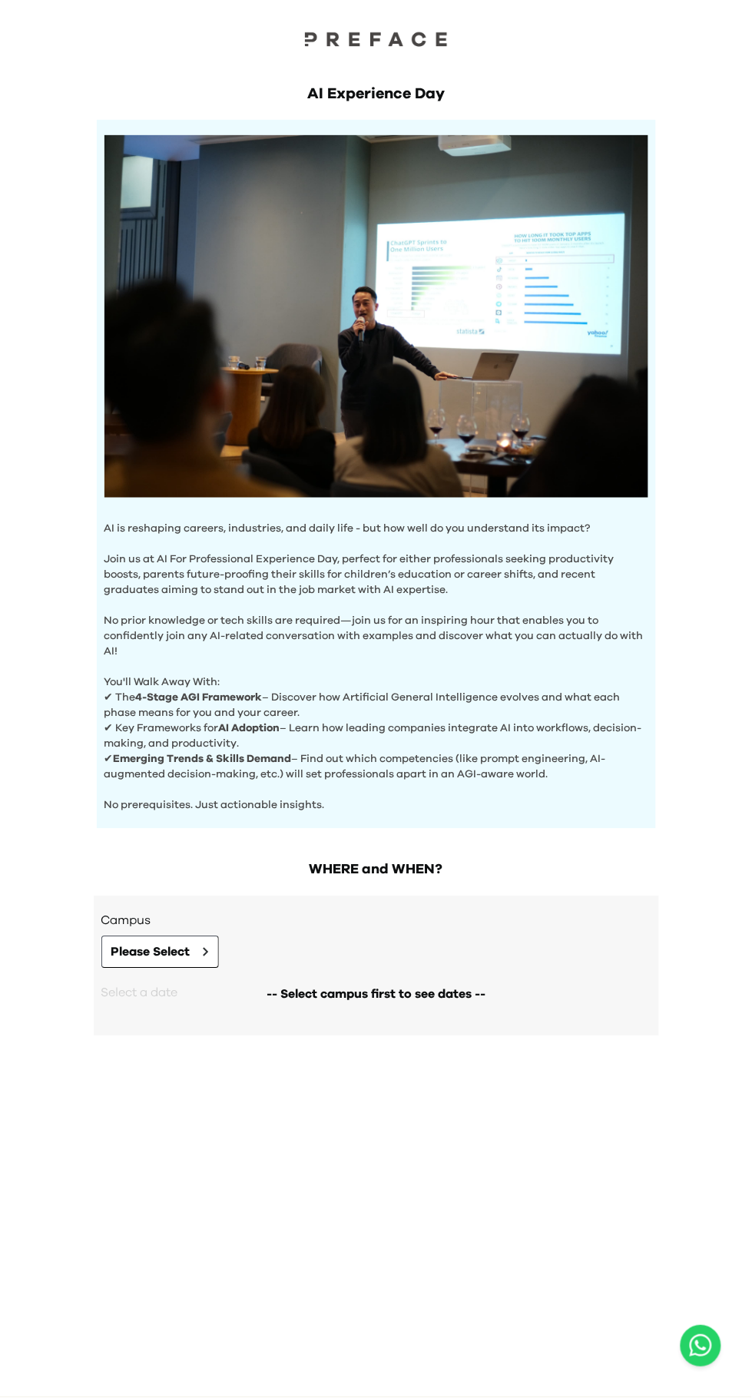
click at [86, 1153] on div "AI Experience Day AI is reshaping careers, industries, and daily life - but how…" at bounding box center [376, 699] width 752 height 1398
click at [80, 943] on div "AI Experience Day AI is reshaping careers, industries, and daily life - but how…" at bounding box center [376, 699] width 752 height 1398
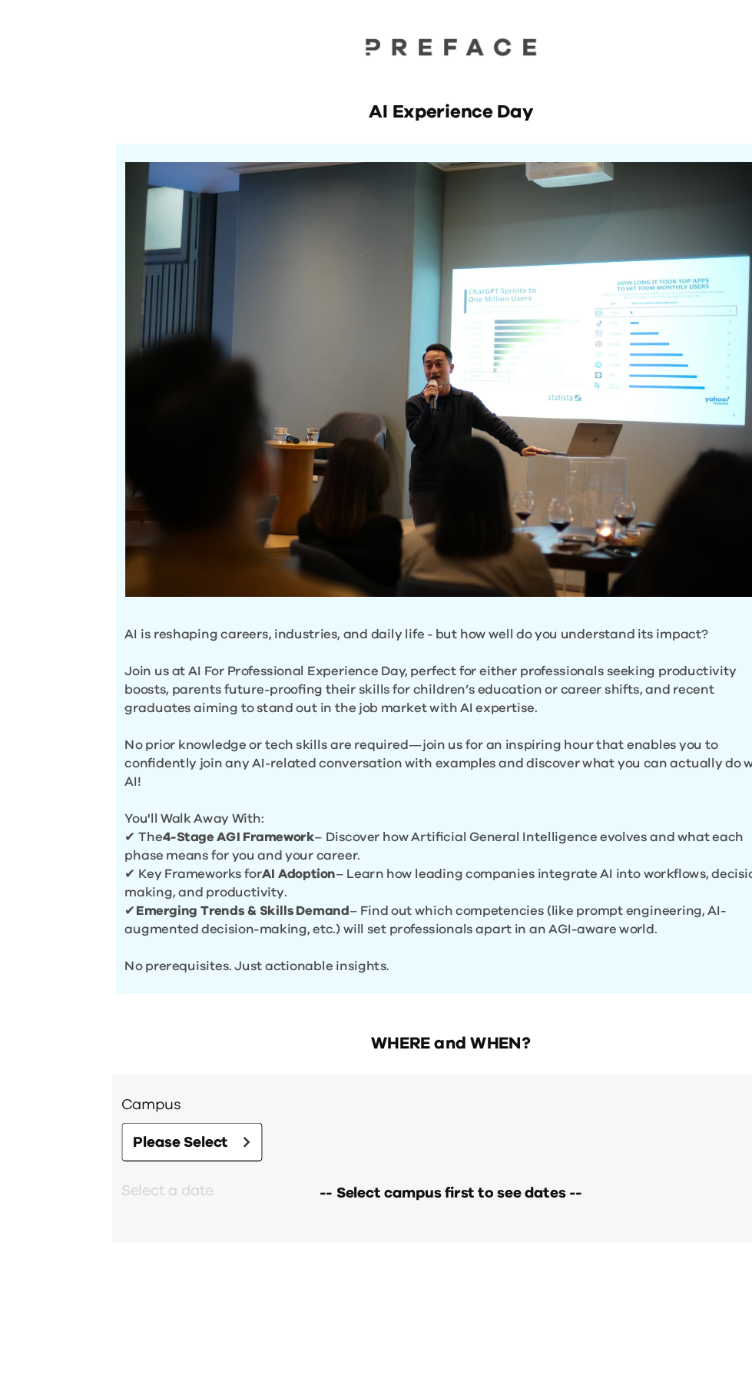
click at [66, 830] on div "AI Experience Day AI is reshaping careers, industries, and daily life - but how…" at bounding box center [376, 699] width 752 height 1398
click at [66, 806] on div "AI Experience Day AI is reshaping careers, industries, and daily life - but how…" at bounding box center [376, 699] width 752 height 1398
click at [64, 611] on div "AI Experience Day AI is reshaping careers, industries, and daily life - but how…" at bounding box center [376, 699] width 752 height 1398
click at [73, 1035] on div "AI Experience Day AI is reshaping careers, industries, and daily life - but how…" at bounding box center [376, 699] width 752 height 1398
click at [69, 1070] on div "AI Experience Day AI is reshaping careers, industries, and daily life - but how…" at bounding box center [376, 699] width 752 height 1398
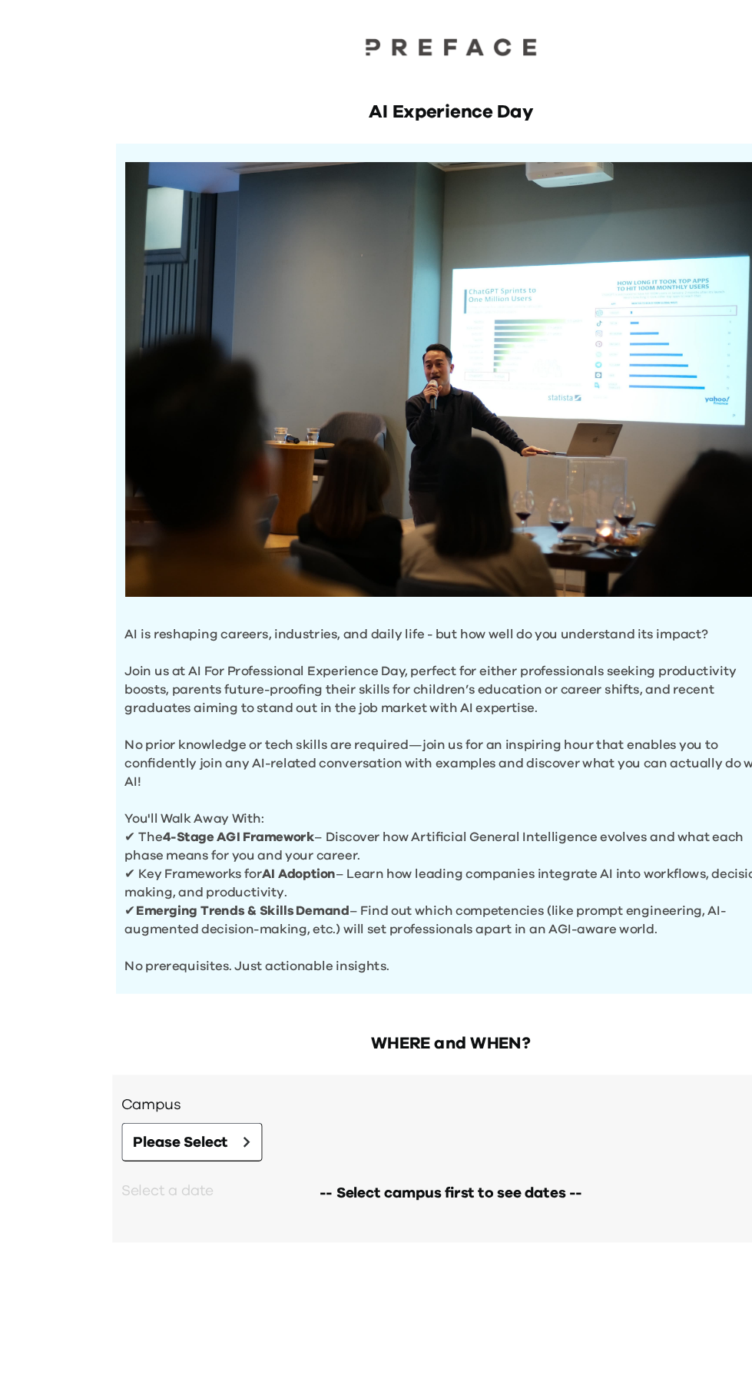
click at [67, 752] on div "AI Experience Day AI is reshaping careers, industries, and daily life - but how…" at bounding box center [376, 699] width 752 height 1398
click at [67, 748] on div "AI Experience Day AI is reshaping careers, industries, and daily life - but how…" at bounding box center [376, 699] width 752 height 1398
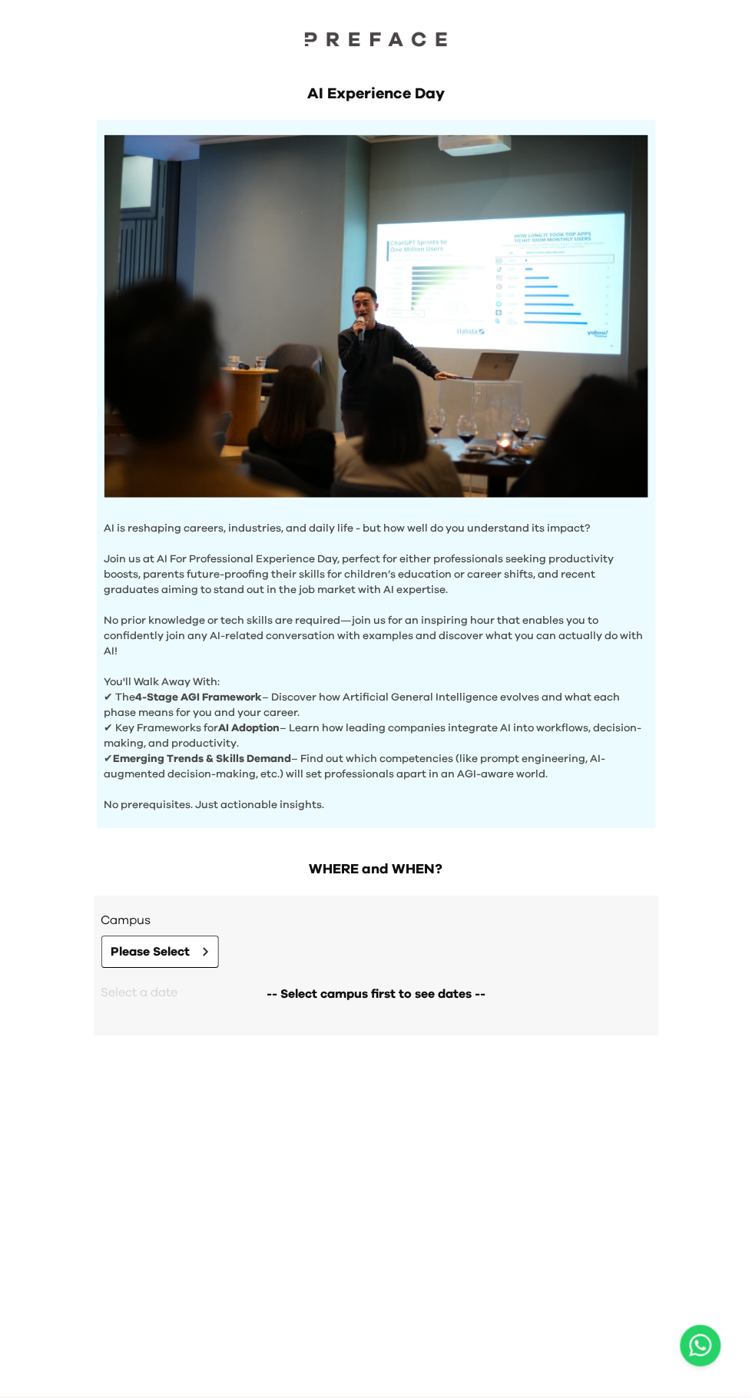
click at [85, 1241] on div "AI Experience Day AI is reshaping careers, industries, and daily life - but how…" at bounding box center [376, 699] width 752 height 1398
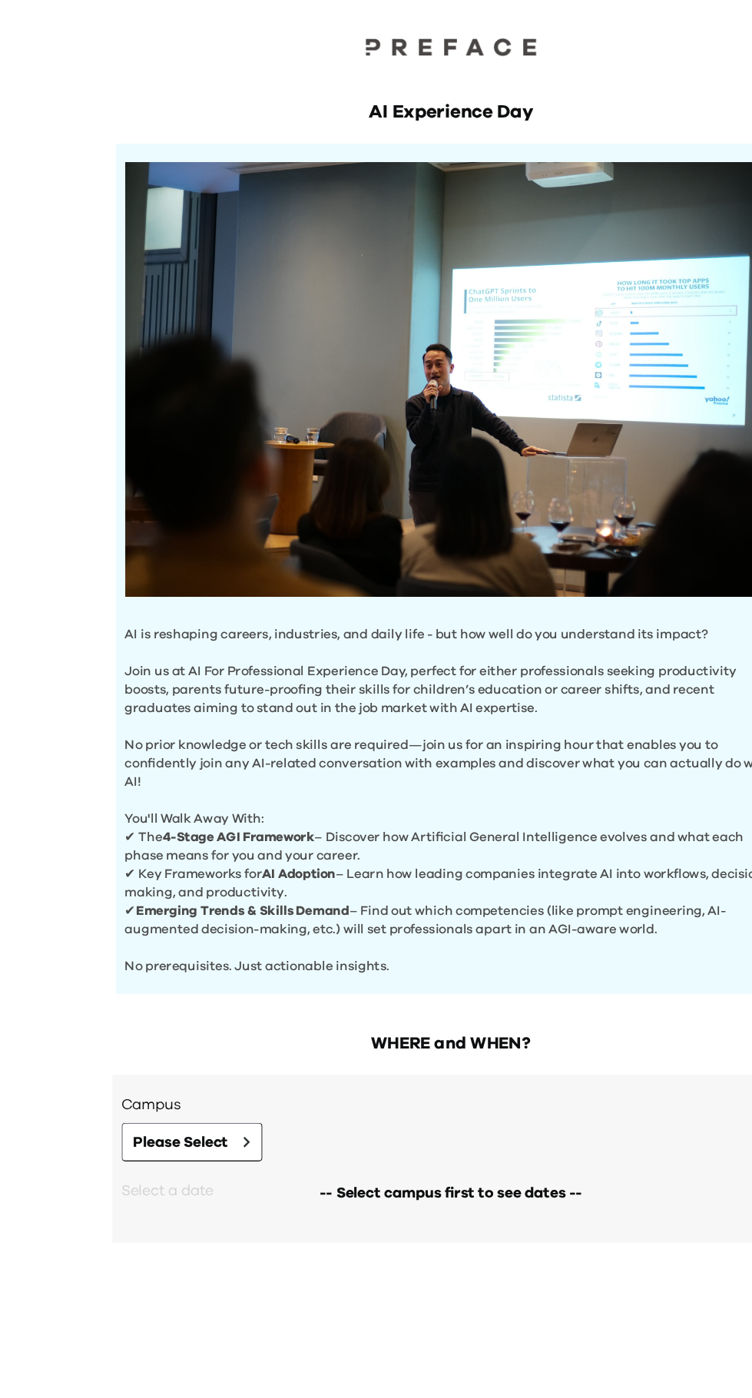
click at [66, 790] on div "AI Experience Day AI is reshaping careers, industries, and daily life - but how…" at bounding box center [376, 699] width 752 height 1398
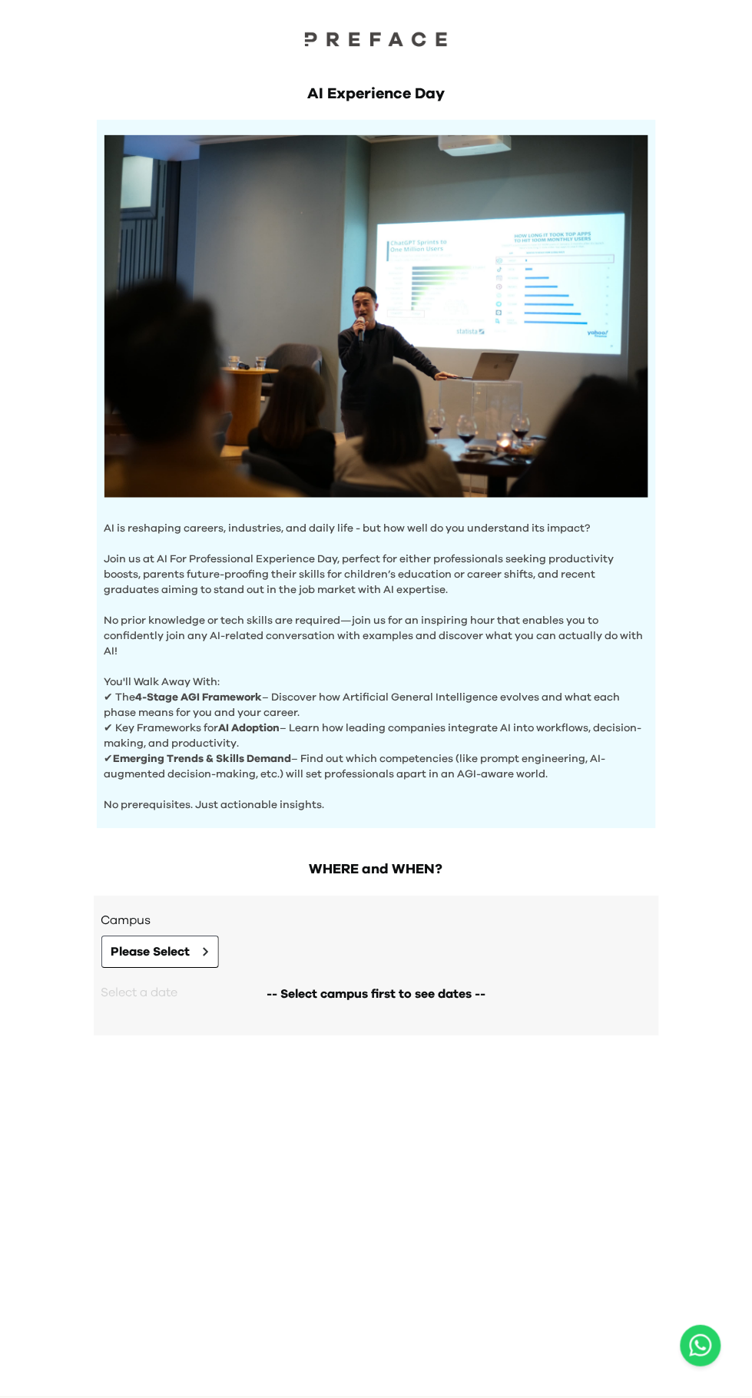
click at [85, 1241] on div "AI Experience Day AI is reshaping careers, industries, and daily life - but how…" at bounding box center [376, 699] width 752 height 1398
click at [86, 1243] on div "AI Experience Day AI is reshaping careers, industries, and daily life - but how…" at bounding box center [376, 699] width 752 height 1398
click at [80, 998] on div "AI Experience Day AI is reshaping careers, industries, and daily life - but how…" at bounding box center [376, 699] width 752 height 1398
click at [80, 992] on div "AI Experience Day AI is reshaping careers, industries, and daily life - but how…" at bounding box center [376, 699] width 752 height 1398
click at [101, 965] on button "Please Select" at bounding box center [160, 952] width 118 height 32
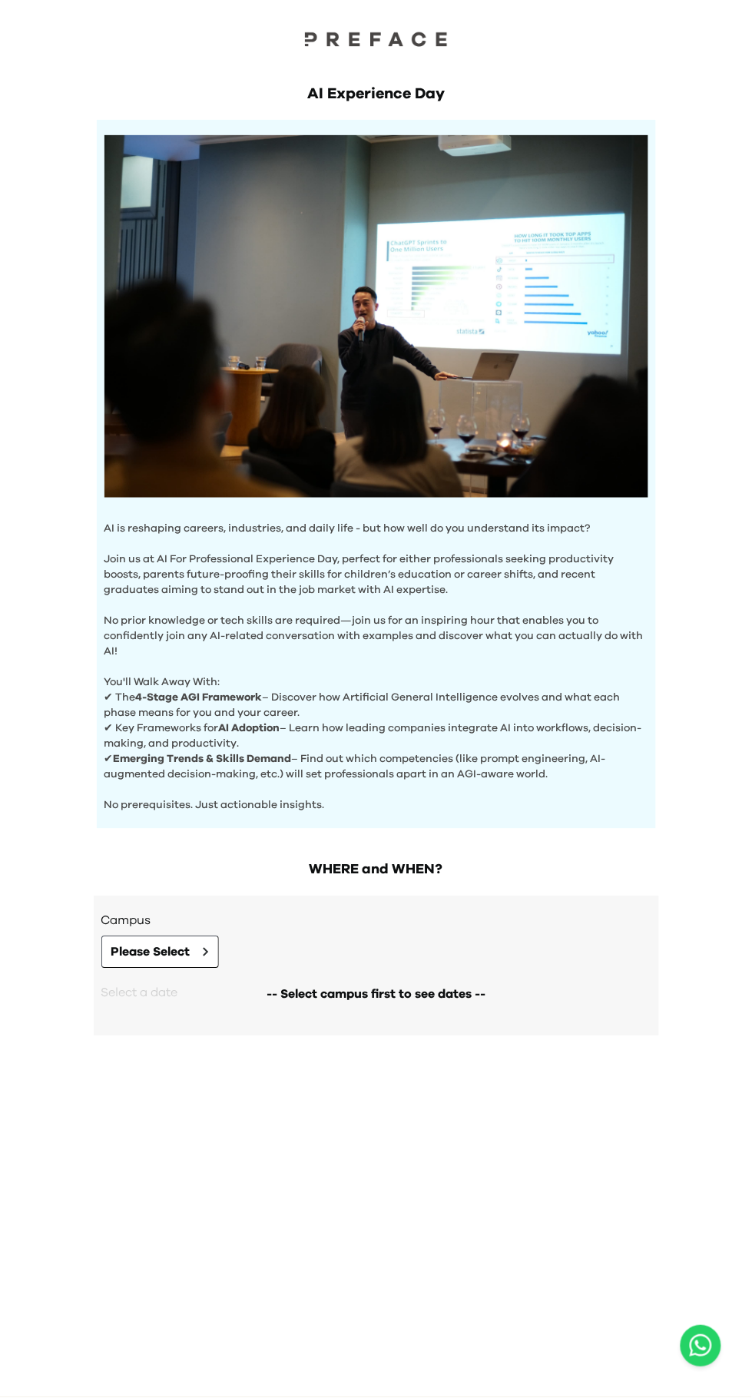
click at [85, 1290] on div "AI Experience Day AI is reshaping careers, industries, and daily life - but how…" at bounding box center [376, 699] width 752 height 1398
click at [83, 1261] on div "AI Experience Day AI is reshaping careers, industries, and daily life - but how…" at bounding box center [376, 699] width 752 height 1398
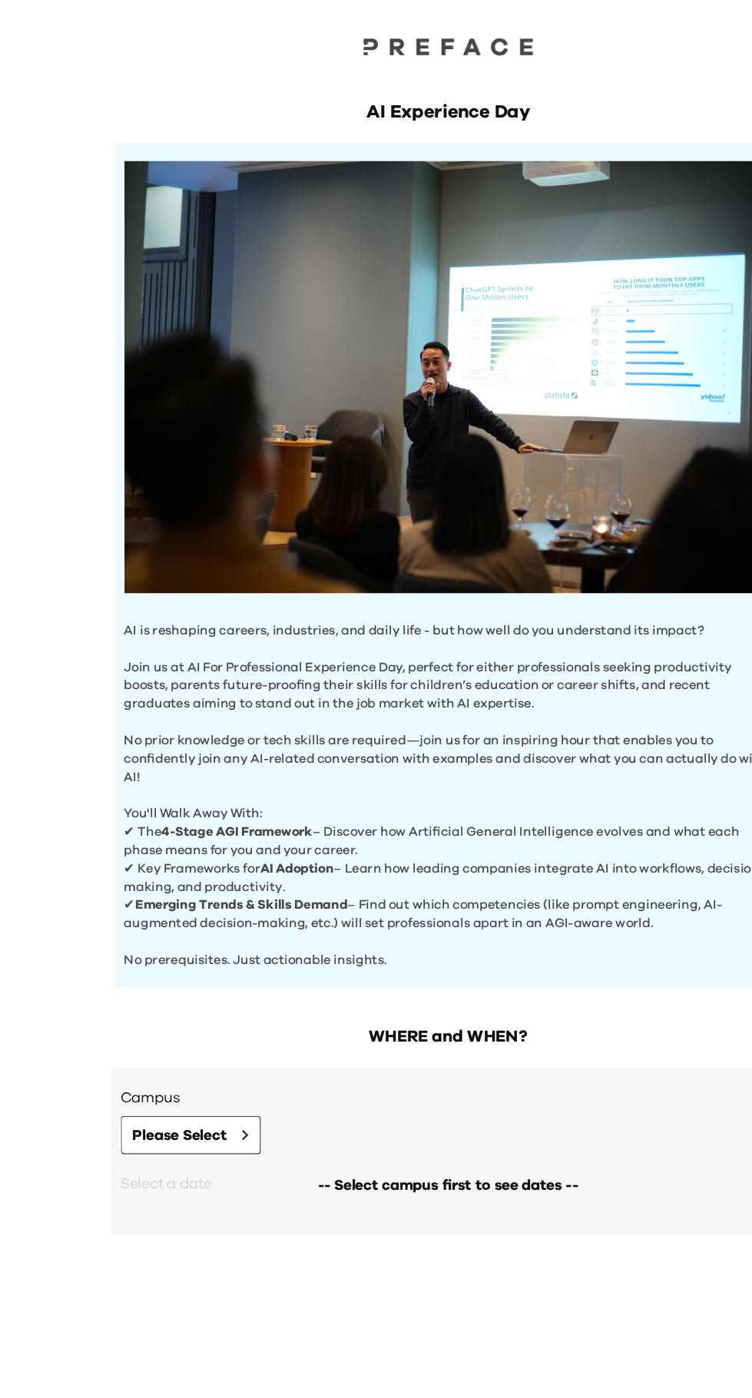
click at [66, 823] on div "AI Experience Day AI is reshaping careers, industries, and daily life - but how…" at bounding box center [376, 699] width 752 height 1398
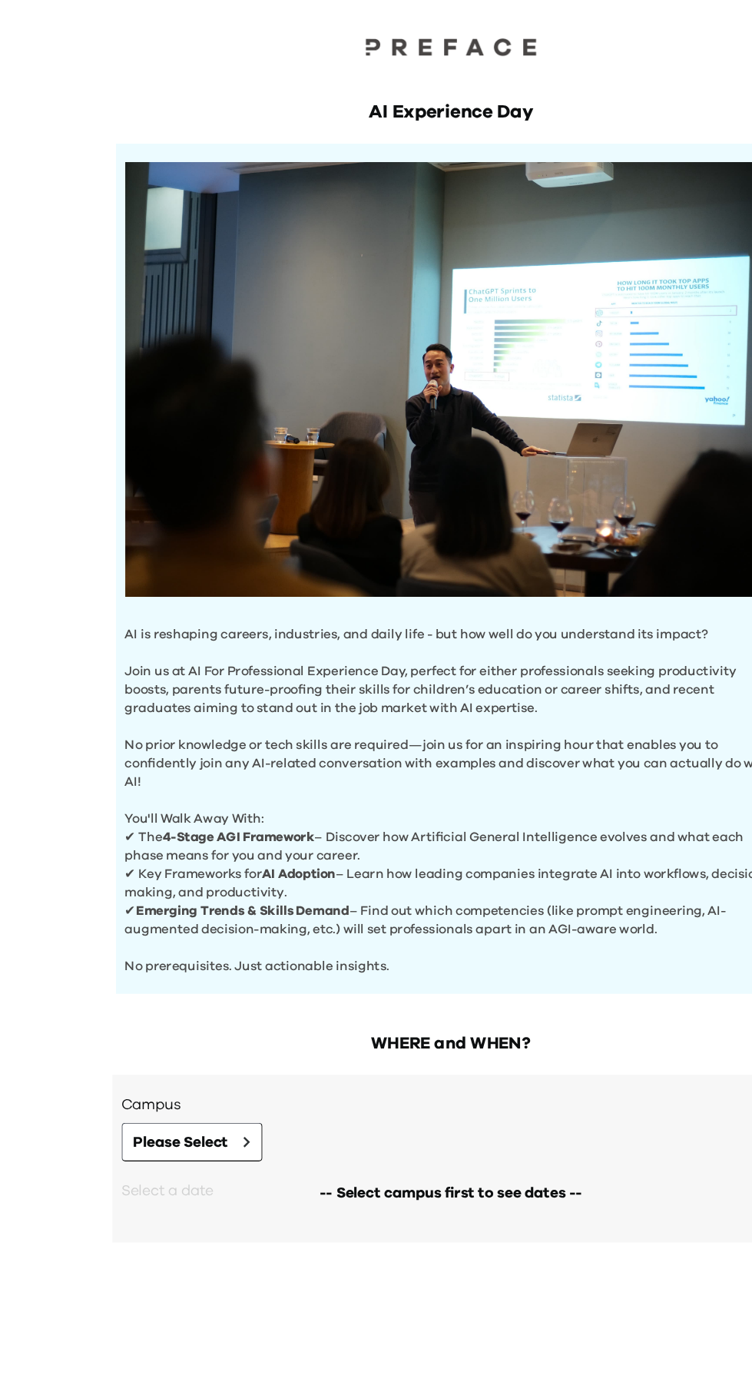
click at [66, 830] on div "AI Experience Day AI is reshaping careers, industries, and daily life - but how…" at bounding box center [376, 699] width 752 height 1398
click at [68, 1068] on div "AI Experience Day AI is reshaping careers, industries, and daily life - but how…" at bounding box center [376, 699] width 752 height 1398
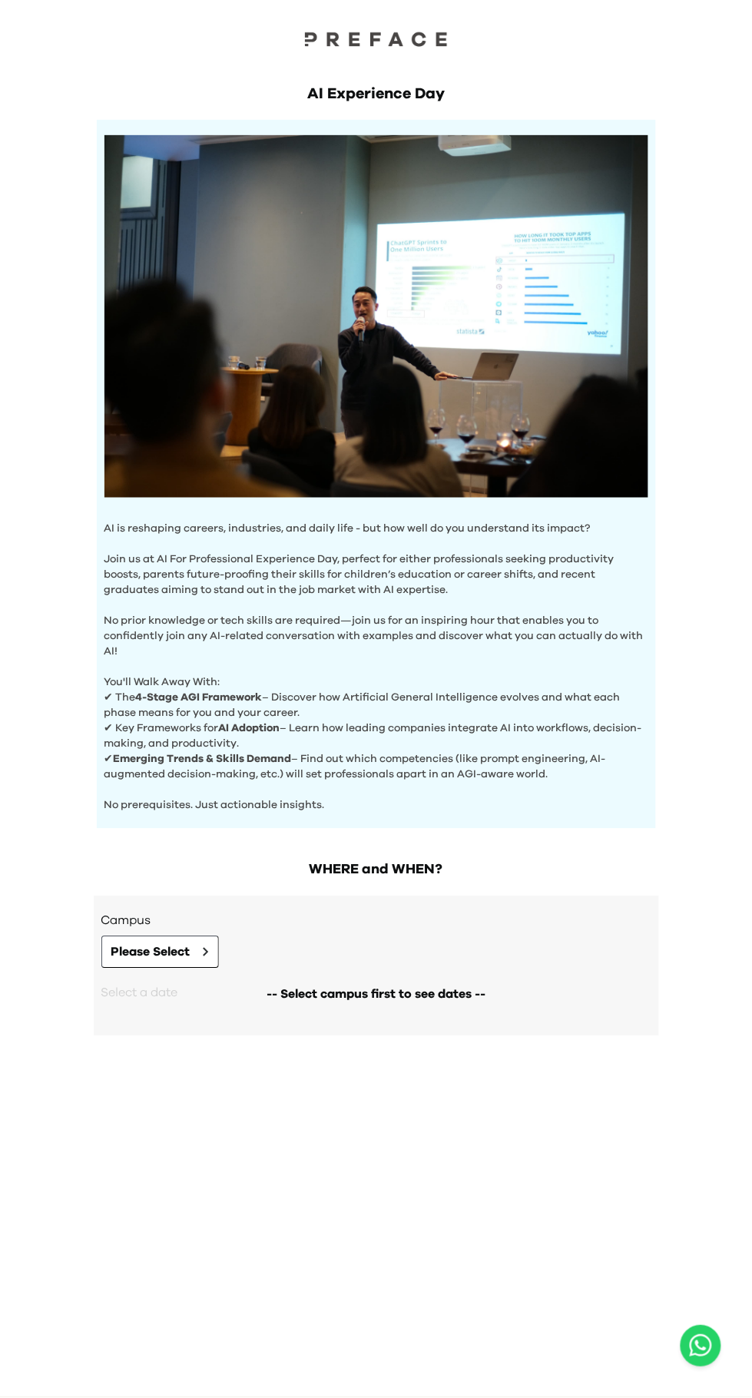
click at [80, 968] on div "AI Experience Day AI is reshaping careers, industries, and daily life - but how…" at bounding box center [376, 699] width 752 height 1398
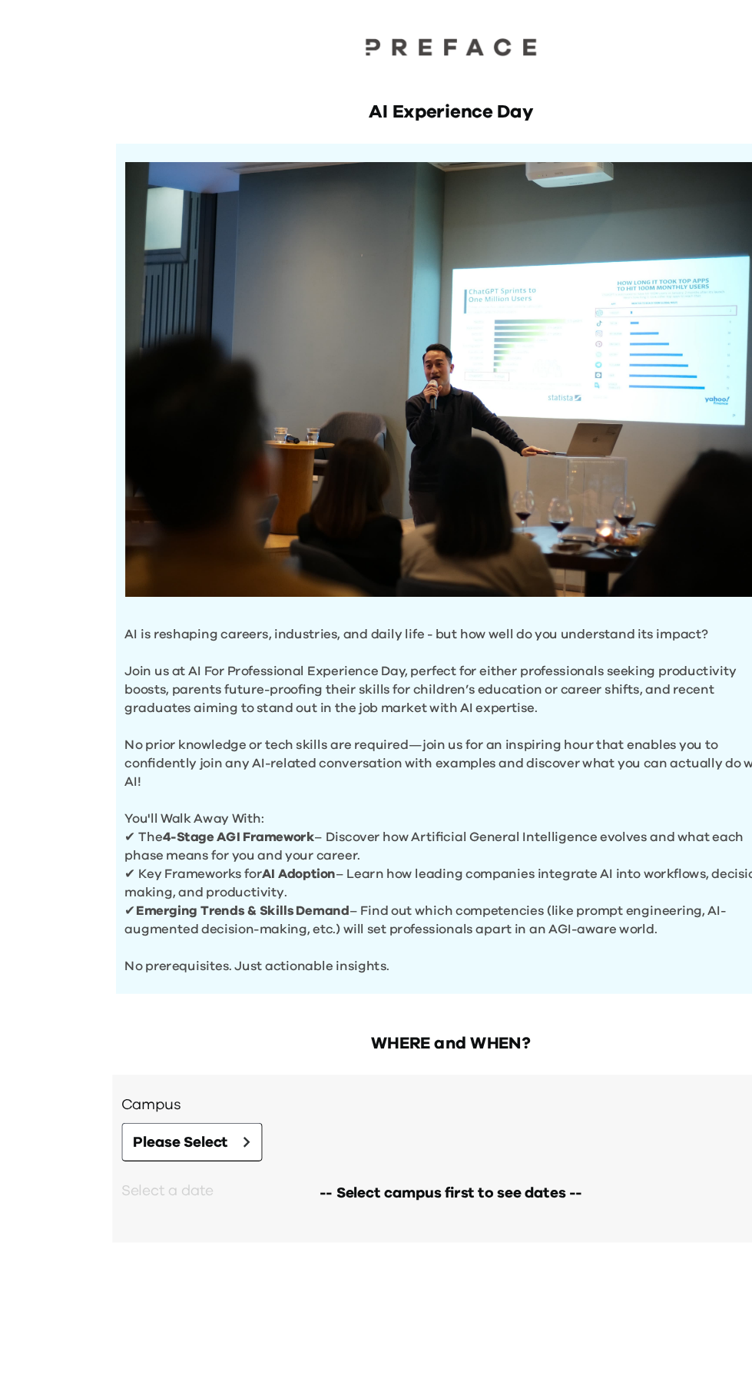
click at [68, 1070] on div "AI Experience Day AI is reshaping careers, industries, and daily life - but how…" at bounding box center [376, 699] width 752 height 1398
click at [68, 670] on div "AI Experience Day AI is reshaping careers, industries, and daily life - but how…" at bounding box center [376, 699] width 752 height 1398
click at [71, 996] on div "AI Experience Day AI is reshaping careers, industries, and daily life - but how…" at bounding box center [376, 699] width 752 height 1398
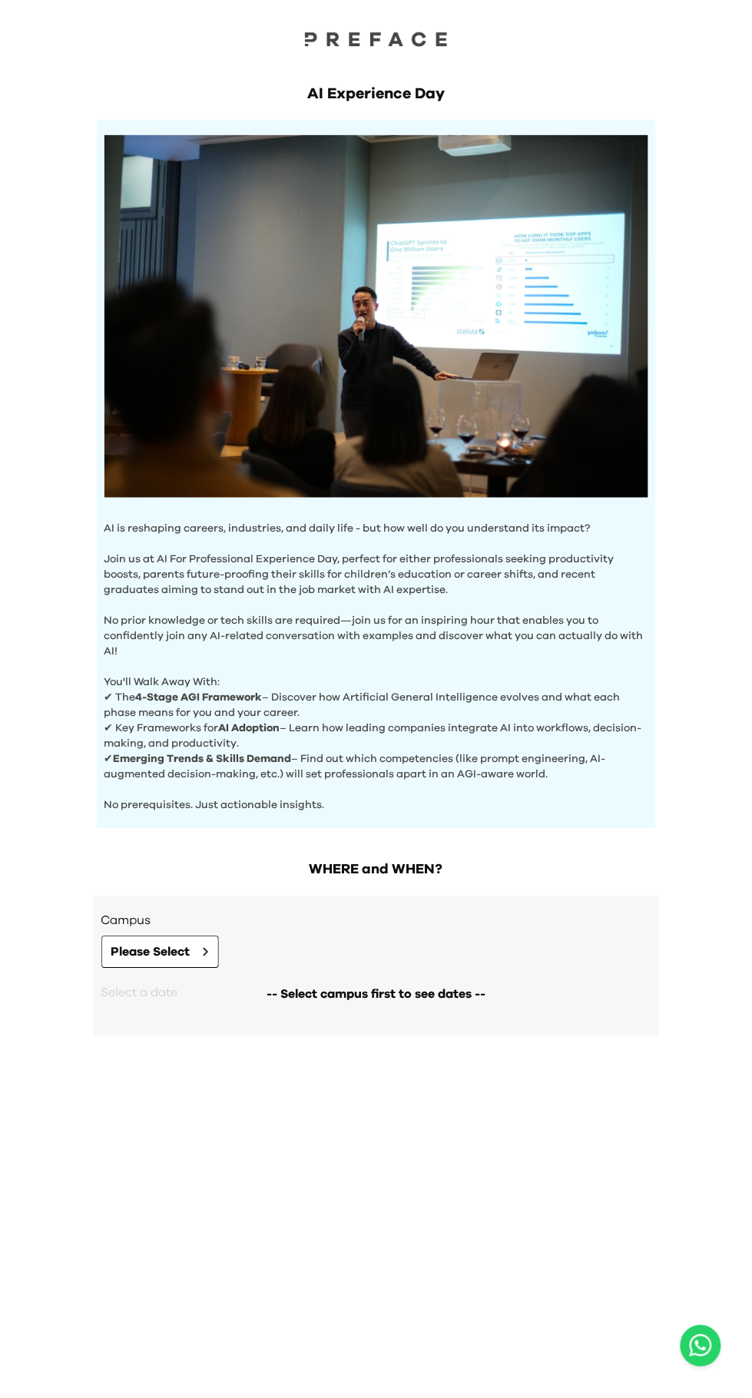
click at [81, 1283] on div "AI Experience Day AI is reshaping careers, industries, and daily life - but how…" at bounding box center [376, 699] width 752 height 1398
click at [86, 1241] on div "AI Experience Day AI is reshaping careers, industries, and daily life - but how…" at bounding box center [376, 699] width 752 height 1398
click at [85, 1220] on div "AI Experience Day AI is reshaping careers, industries, and daily life - but how…" at bounding box center [376, 699] width 752 height 1398
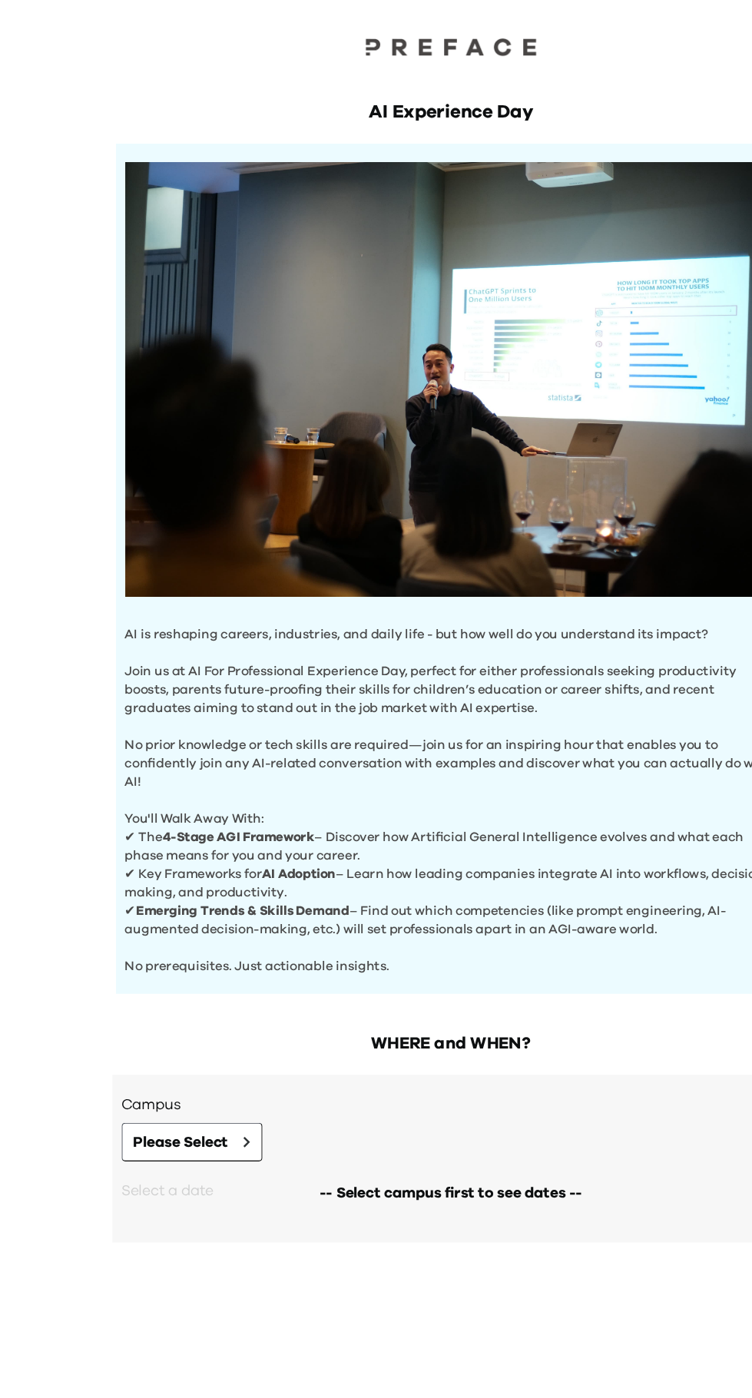
click at [69, 986] on div "AI Experience Day AI is reshaping careers, industries, and daily life - but how…" at bounding box center [376, 699] width 752 height 1398
click at [66, 637] on div "AI Experience Day AI is reshaping careers, industries, and daily life - but how…" at bounding box center [376, 699] width 752 height 1398
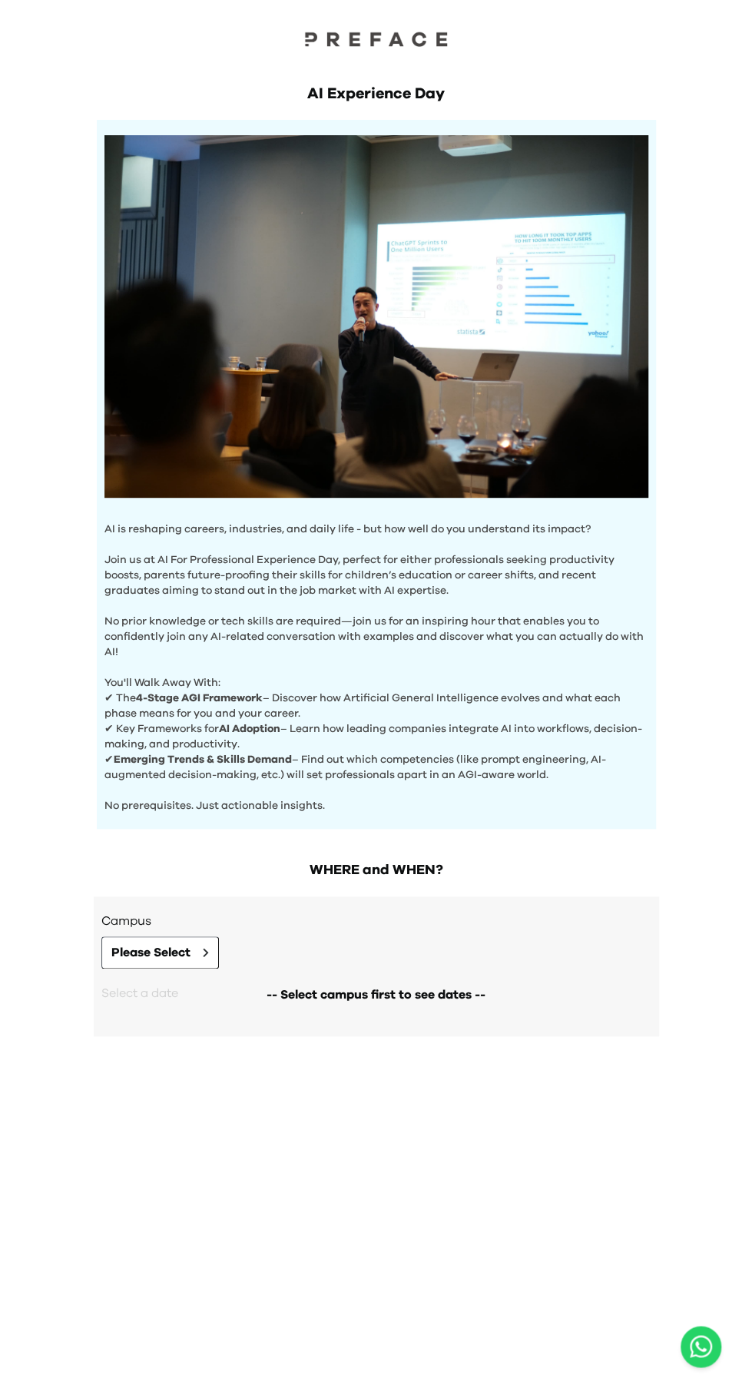
click at [82, 1283] on div "AI Experience Day AI is reshaping careers, industries, and daily life - but how…" at bounding box center [376, 699] width 752 height 1398
click at [101, 940] on button "Please Select" at bounding box center [160, 952] width 118 height 32
click at [79, 897] on div "AI Experience Day AI is reshaping careers, industries, and daily life - but how…" at bounding box center [376, 699] width 752 height 1398
click at [83, 1144] on div "AI Experience Day AI is reshaping careers, industries, and daily life - but how…" at bounding box center [376, 699] width 752 height 1398
click at [87, 1194] on div "AI Experience Day AI is reshaping careers, industries, and daily life - but how…" at bounding box center [376, 699] width 752 height 1398
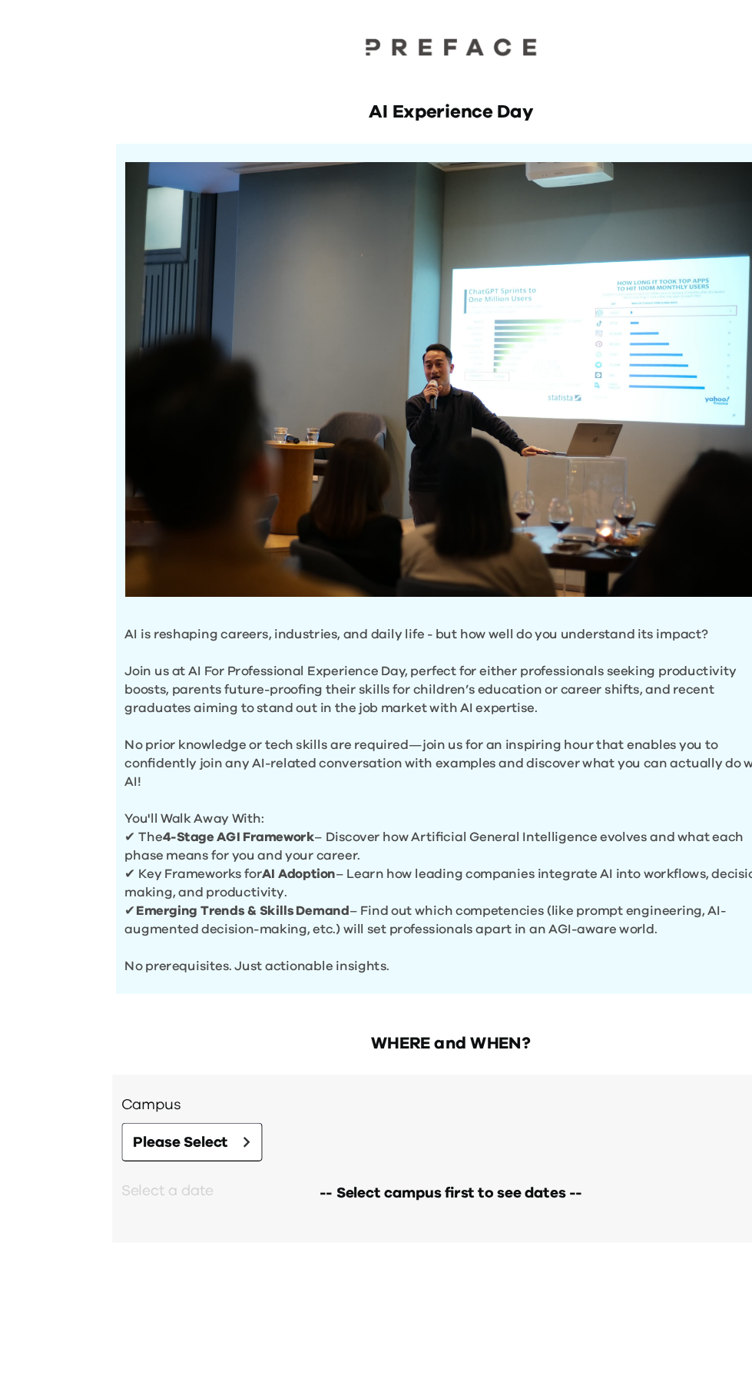
click at [66, 809] on div "AI Experience Day AI is reshaping careers, industries, and daily life - but how…" at bounding box center [376, 699] width 752 height 1398
click at [66, 747] on div "AI Experience Day AI is reshaping careers, industries, and daily life - but how…" at bounding box center [376, 699] width 752 height 1398
click at [68, 1068] on div "AI Experience Day AI is reshaping careers, industries, and daily life - but how…" at bounding box center [376, 699] width 752 height 1398
click at [71, 1035] on div "AI Experience Day AI is reshaping careers, industries, and daily life - but how…" at bounding box center [376, 699] width 752 height 1398
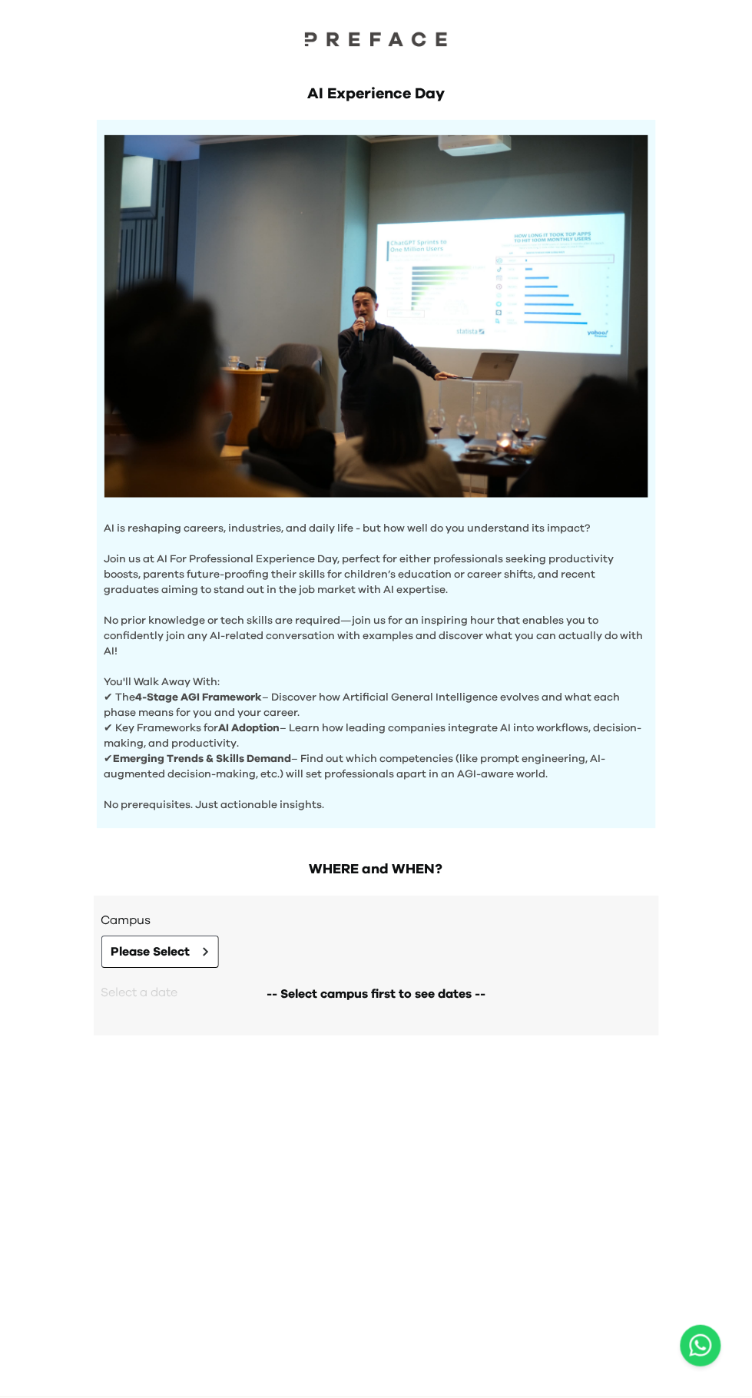
click at [81, 800] on div "AI Experience Day AI is reshaping careers, industries, and daily life - but how…" at bounding box center [376, 440] width 590 height 777
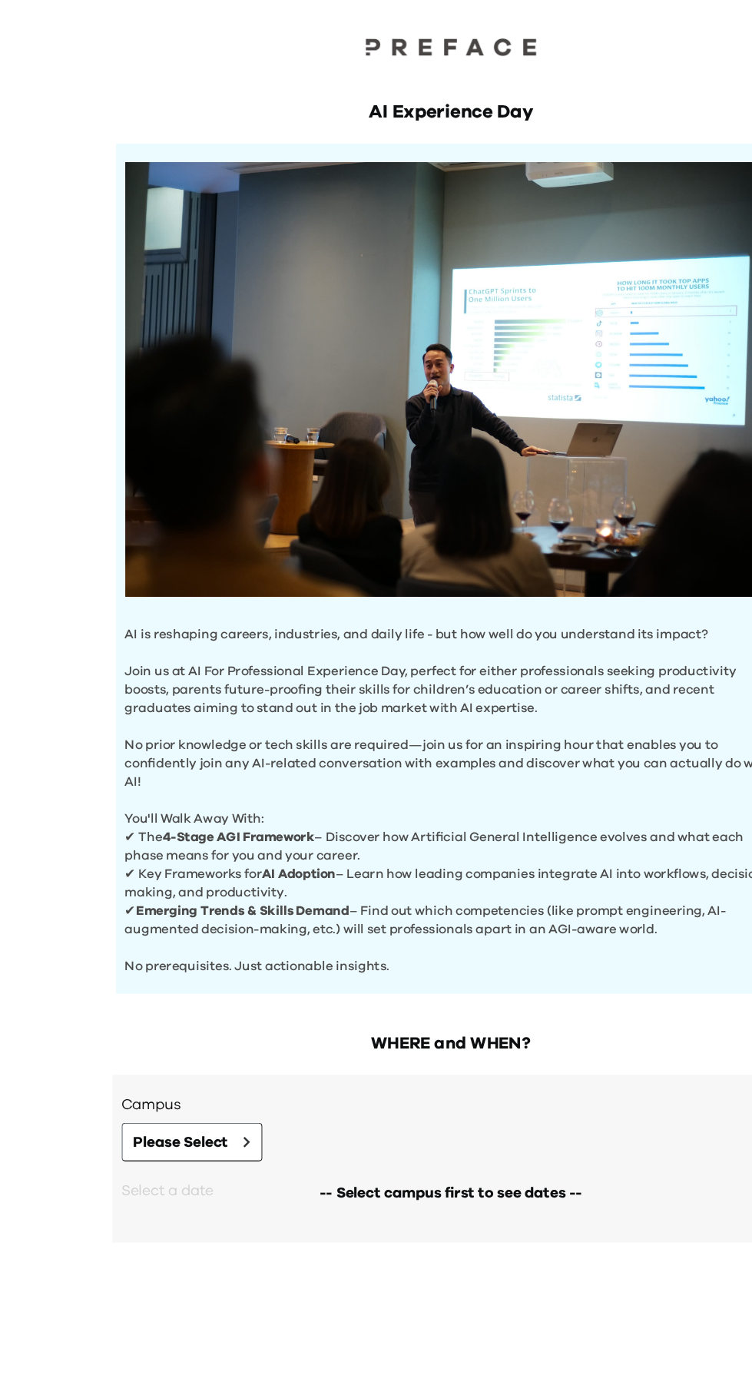
click at [66, 664] on div "AI Experience Day AI is reshaping careers, industries, and daily life - but how…" at bounding box center [376, 699] width 752 height 1398
click at [66, 828] on div "AI Experience Day AI is reshaping careers, industries, and daily life - but how…" at bounding box center [376, 699] width 752 height 1398
click at [68, 1069] on div "AI Experience Day AI is reshaping careers, industries, and daily life - but how…" at bounding box center [376, 699] width 752 height 1398
click at [73, 923] on div "AI Experience Day AI is reshaping careers, industries, and daily life - but how…" at bounding box center [376, 699] width 752 height 1398
click at [69, 1071] on div "AI Experience Day AI is reshaping careers, industries, and daily life - but how…" at bounding box center [376, 699] width 752 height 1398
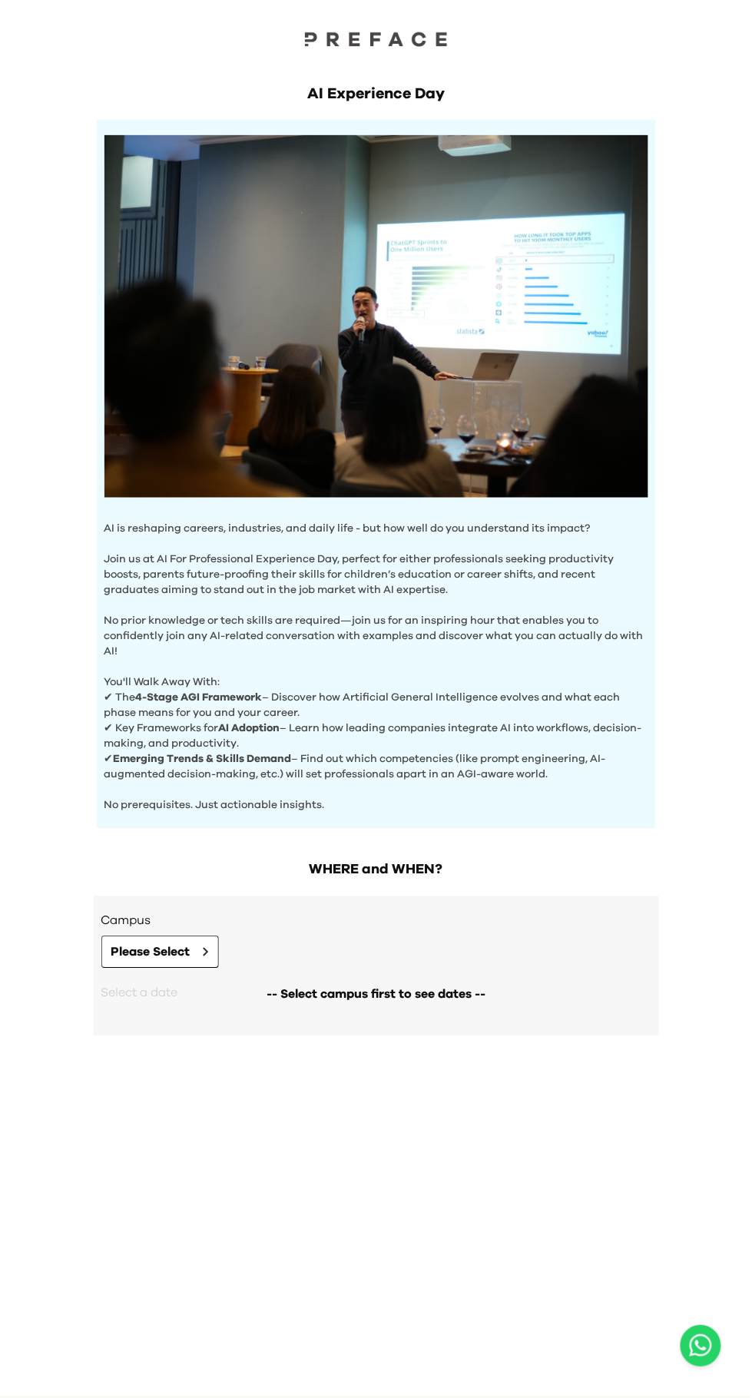
click at [83, 1196] on div "AI Experience Day AI is reshaping careers, industries, and daily life - but how…" at bounding box center [376, 699] width 752 height 1398
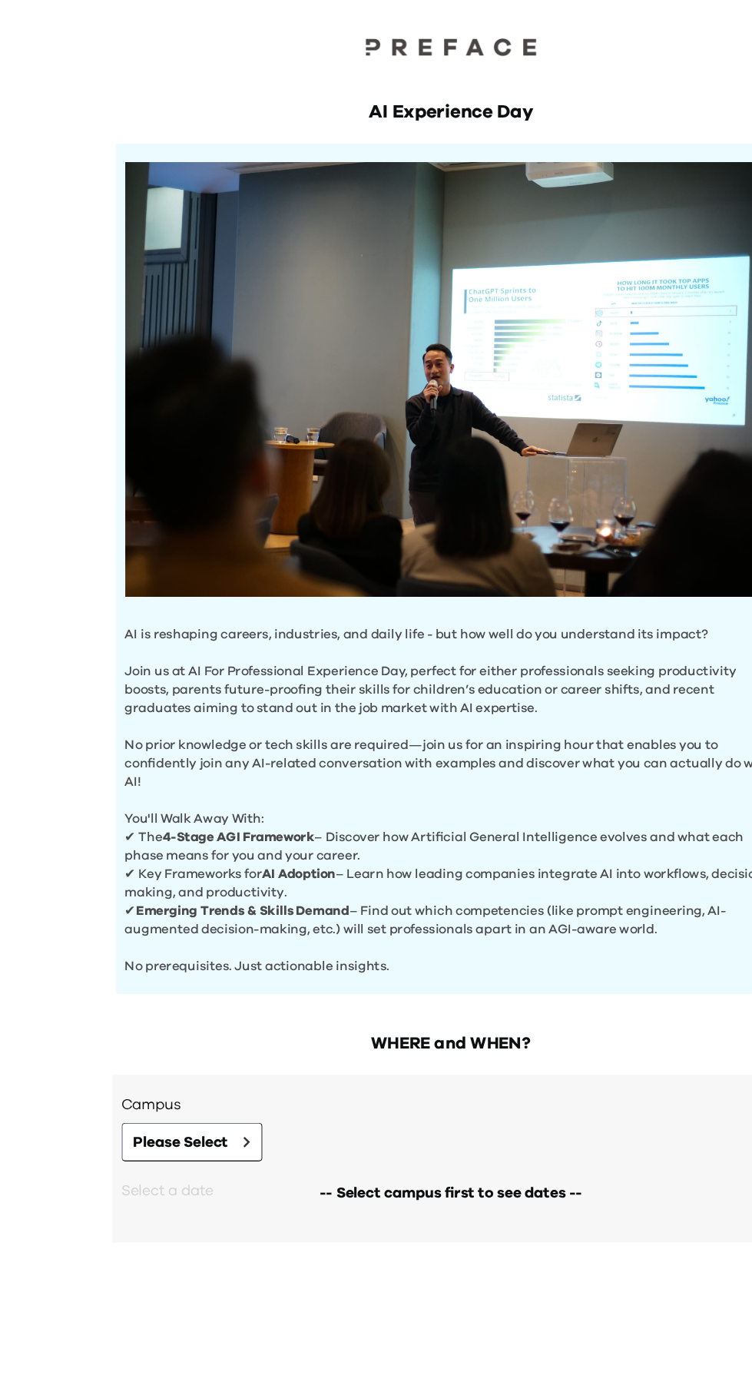
click at [67, 750] on div "AI Experience Day AI is reshaping careers, industries, and daily life - but how…" at bounding box center [376, 699] width 752 height 1398
click at [66, 809] on div "AI Experience Day AI is reshaping careers, industries, and daily life - but how…" at bounding box center [376, 699] width 752 height 1398
click at [68, 1045] on div "AI Experience Day AI is reshaping careers, industries, and daily life - but how…" at bounding box center [376, 699] width 752 height 1398
click at [66, 691] on div "AI Experience Day AI is reshaping careers, industries, and daily life - but how…" at bounding box center [376, 699] width 752 height 1398
click at [70, 1035] on div "AI Experience Day AI is reshaping careers, industries, and daily life - but how…" at bounding box center [376, 699] width 752 height 1398
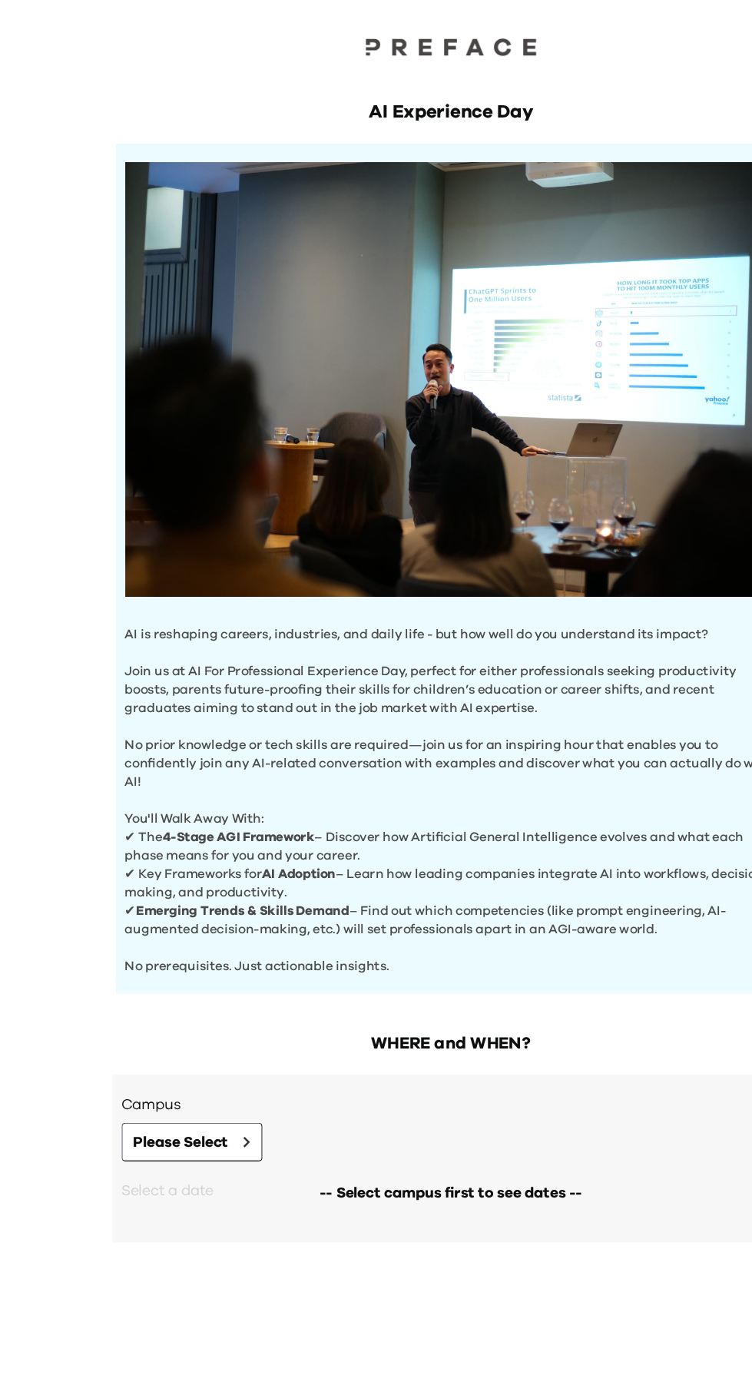
click at [68, 1070] on div "AI Experience Day AI is reshaping careers, industries, and daily life - but how…" at bounding box center [376, 699] width 752 height 1398
click at [66, 752] on div "AI Experience Day AI is reshaping careers, industries, and daily life - but how…" at bounding box center [376, 699] width 752 height 1398
click at [69, 1070] on div "AI Experience Day AI is reshaping careers, industries, and daily life - but how…" at bounding box center [376, 699] width 752 height 1398
click at [66, 799] on div "AI Experience Day AI is reshaping careers, industries, and daily life - but how…" at bounding box center [376, 699] width 752 height 1398
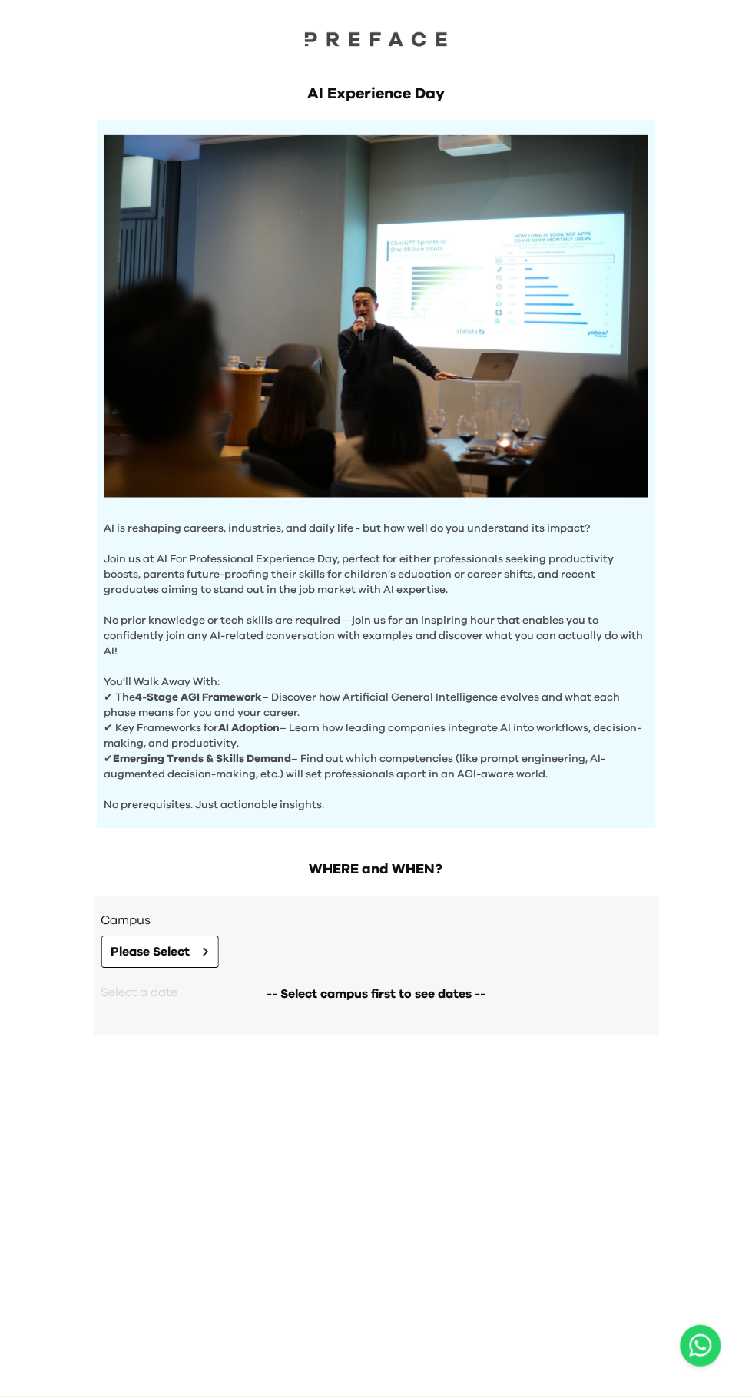
click at [84, 1284] on div "AI Experience Day AI is reshaping careers, industries, and daily life - but how…" at bounding box center [376, 699] width 752 height 1398
click at [80, 942] on div "AI Experience Day AI is reshaping careers, industries, and daily life - but how…" at bounding box center [376, 699] width 752 height 1398
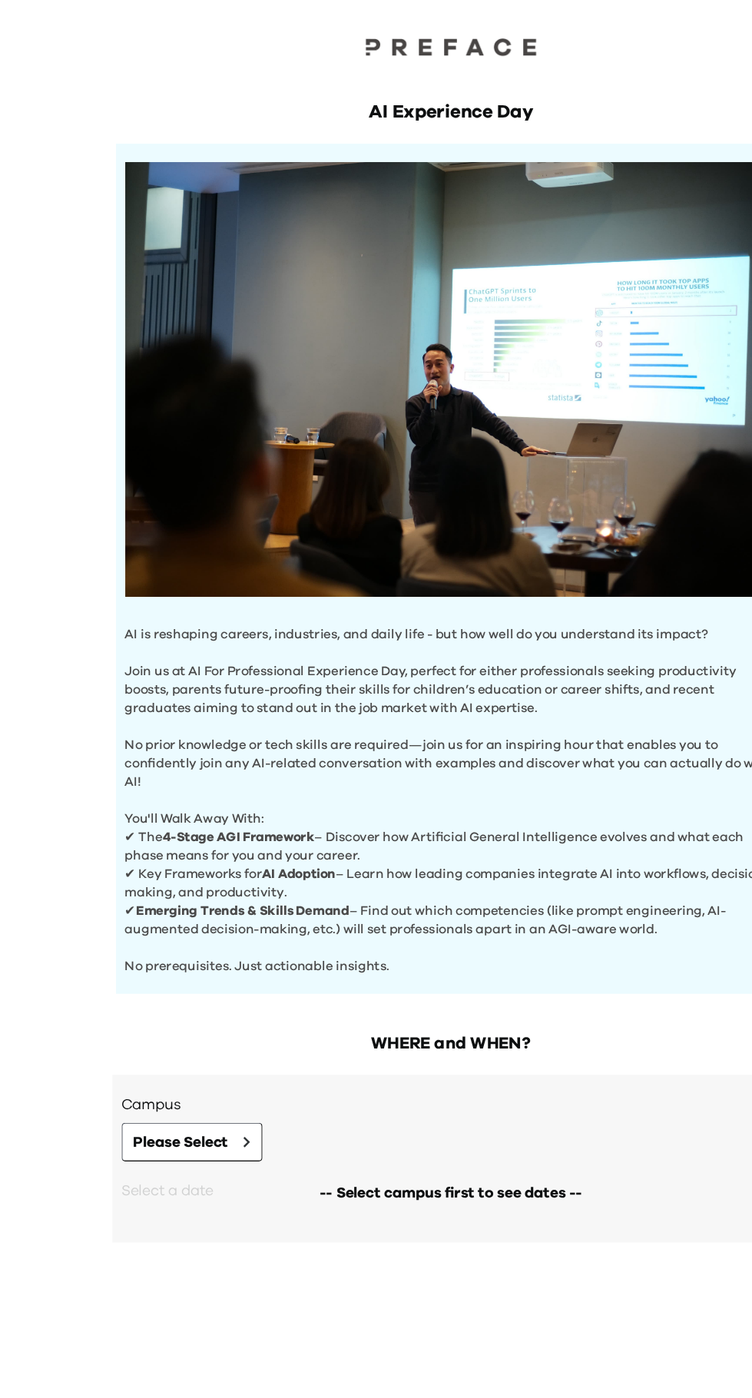
click at [66, 807] on div "AI Experience Day AI is reshaping careers, industries, and daily life - but how…" at bounding box center [376, 699] width 752 height 1398
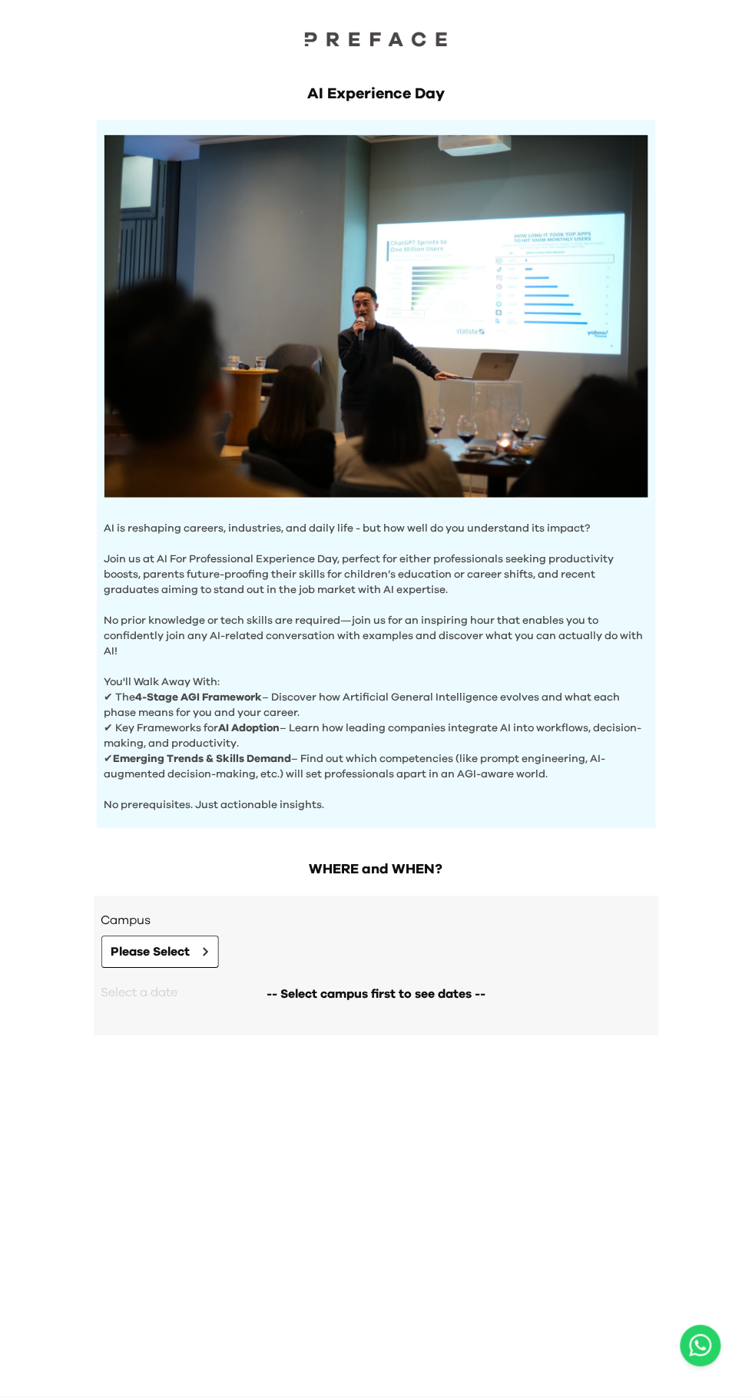
click at [81, 802] on div "AI Experience Day AI is reshaping careers, industries, and daily life - but how…" at bounding box center [376, 440] width 590 height 777
click at [79, 852] on div "AI Experience Day AI is reshaping careers, industries, and daily life - but how…" at bounding box center [376, 699] width 752 height 1398
click at [80, 992] on div "AI Experience Day AI is reshaping careers, industries, and daily life - but how…" at bounding box center [376, 699] width 752 height 1398
click at [81, 1061] on div "AI Experience Day AI is reshaping careers, industries, and daily life - but how…" at bounding box center [376, 699] width 752 height 1398
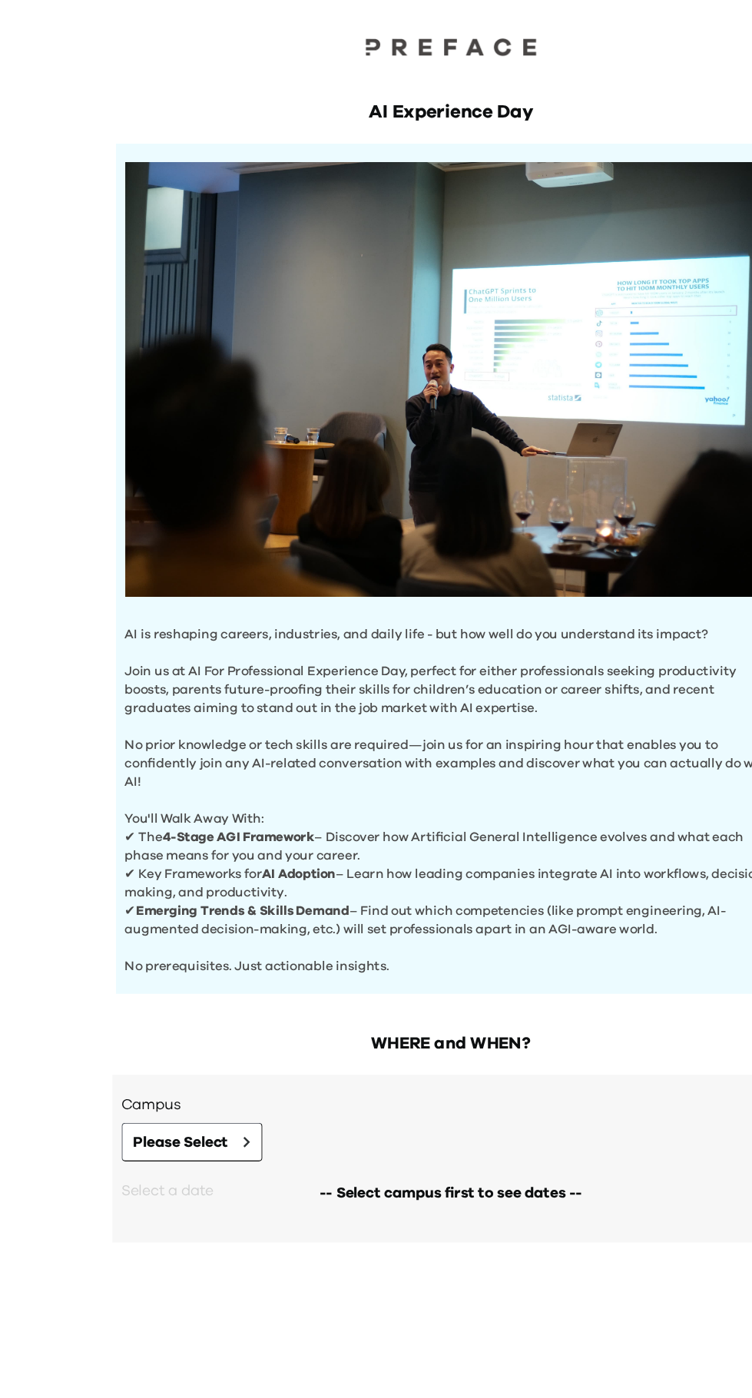
click at [66, 827] on div "AI Experience Day AI is reshaping careers, industries, and daily life - but how…" at bounding box center [376, 699] width 752 height 1398
click at [66, 823] on div "AI Experience Day AI is reshaping careers, industries, and daily life - but how…" at bounding box center [376, 699] width 752 height 1398
click at [66, 827] on div "AI Experience Day AI is reshaping careers, industries, and daily life - but how…" at bounding box center [376, 699] width 752 height 1398
click at [449, 1040] on div "WHERE and WHEN? Campus Please Select -- Select campus first to see dates -- Sel…" at bounding box center [376, 955] width 590 height 223
click at [69, 979] on div "AI Experience Day AI is reshaping careers, industries, and daily life - but how…" at bounding box center [376, 699] width 752 height 1398
